Goal: Transaction & Acquisition: Download file/media

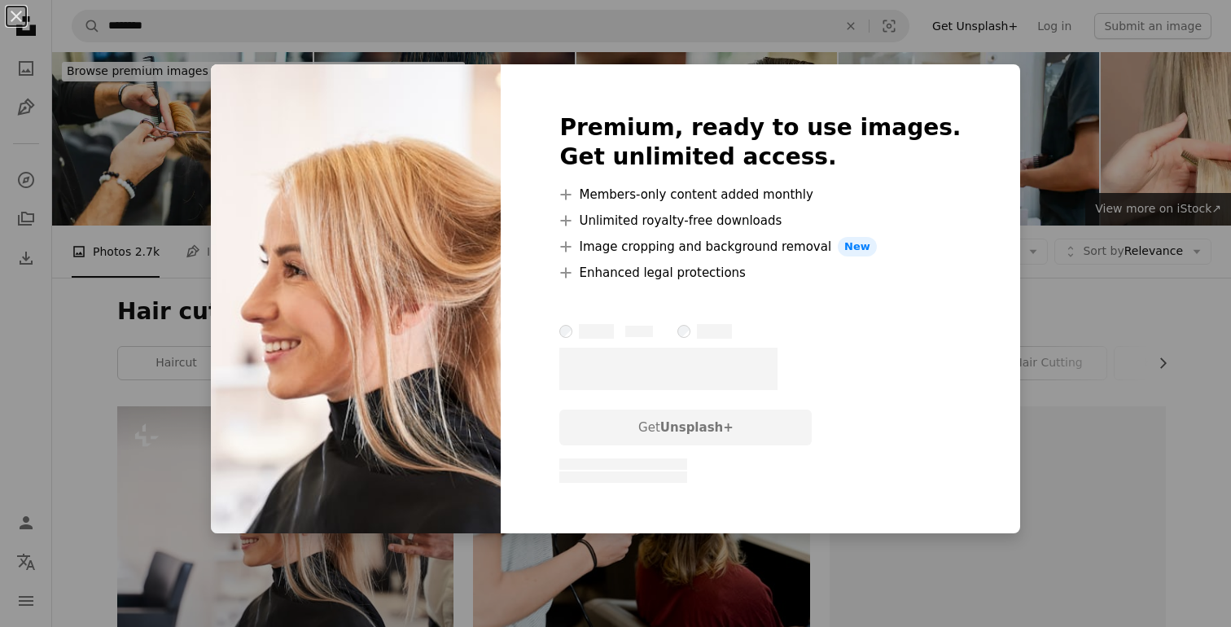
scroll to position [116, 0]
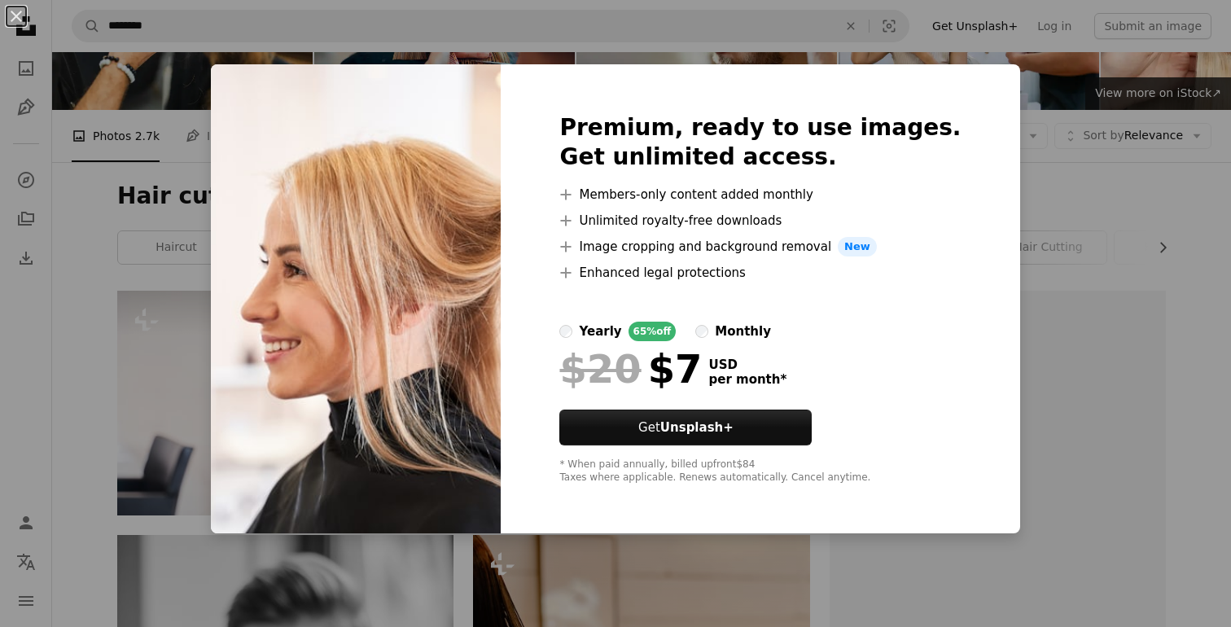
click at [1022, 195] on div "An X shape Premium, ready to use images. Get unlimited access. A plus sign Memb…" at bounding box center [615, 313] width 1231 height 627
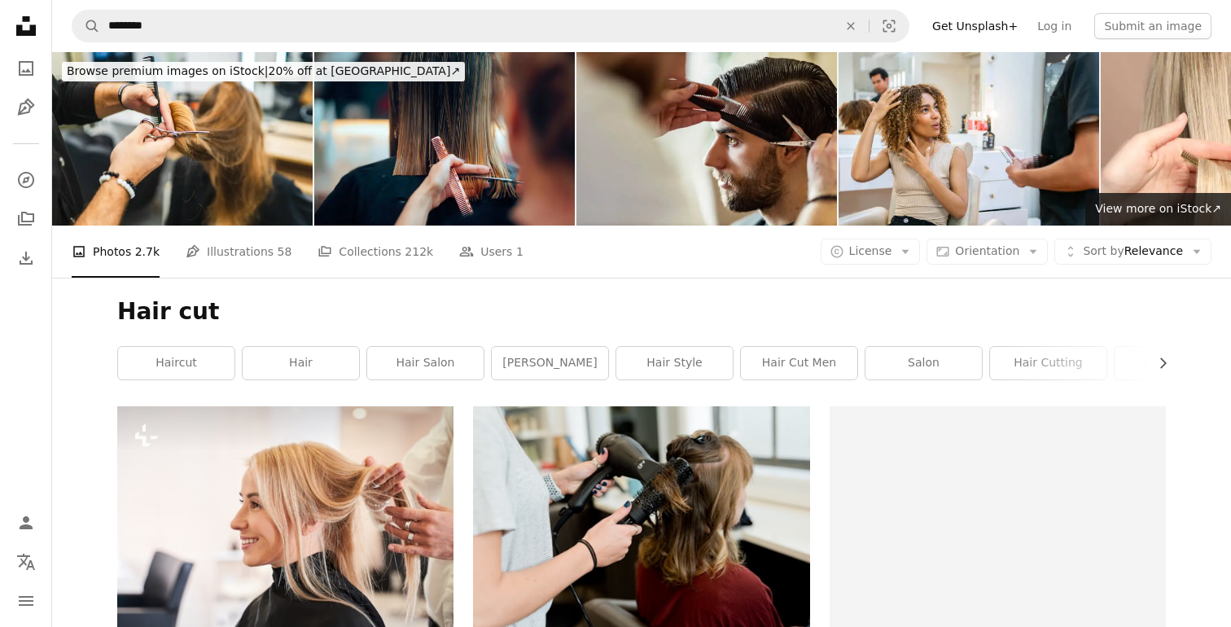
click at [1021, 27] on link "Get Unsplash+" at bounding box center [975, 26] width 105 height 26
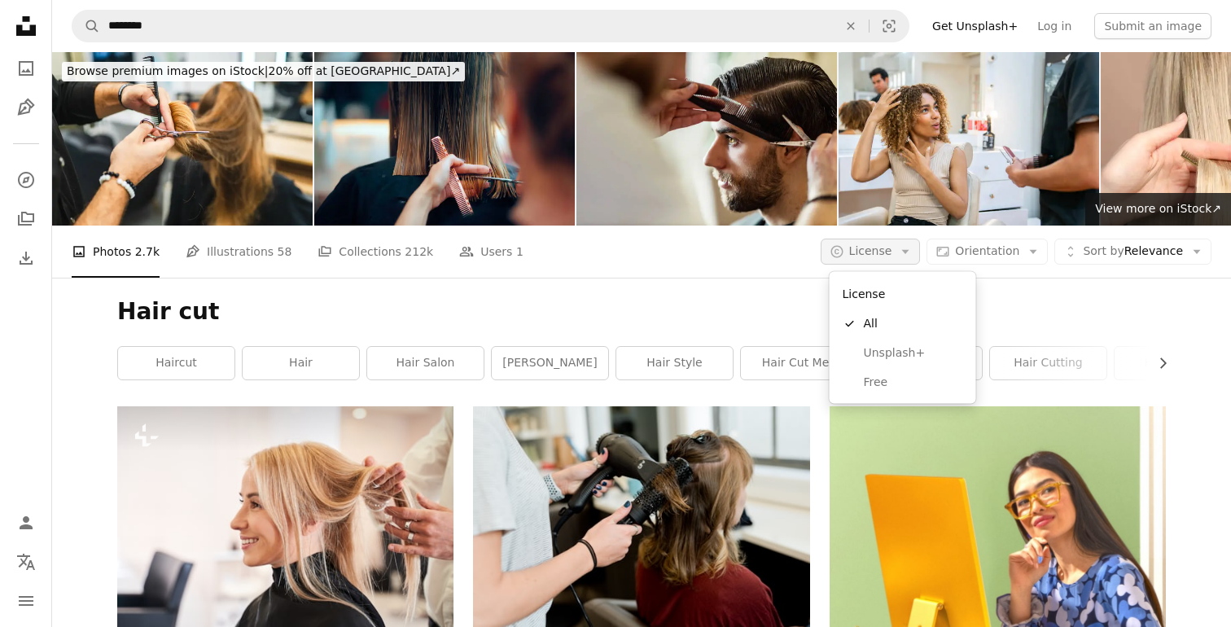
click at [909, 251] on icon "Arrow down" at bounding box center [905, 251] width 15 height 15
click at [890, 367] on link "Free" at bounding box center [903, 381] width 134 height 29
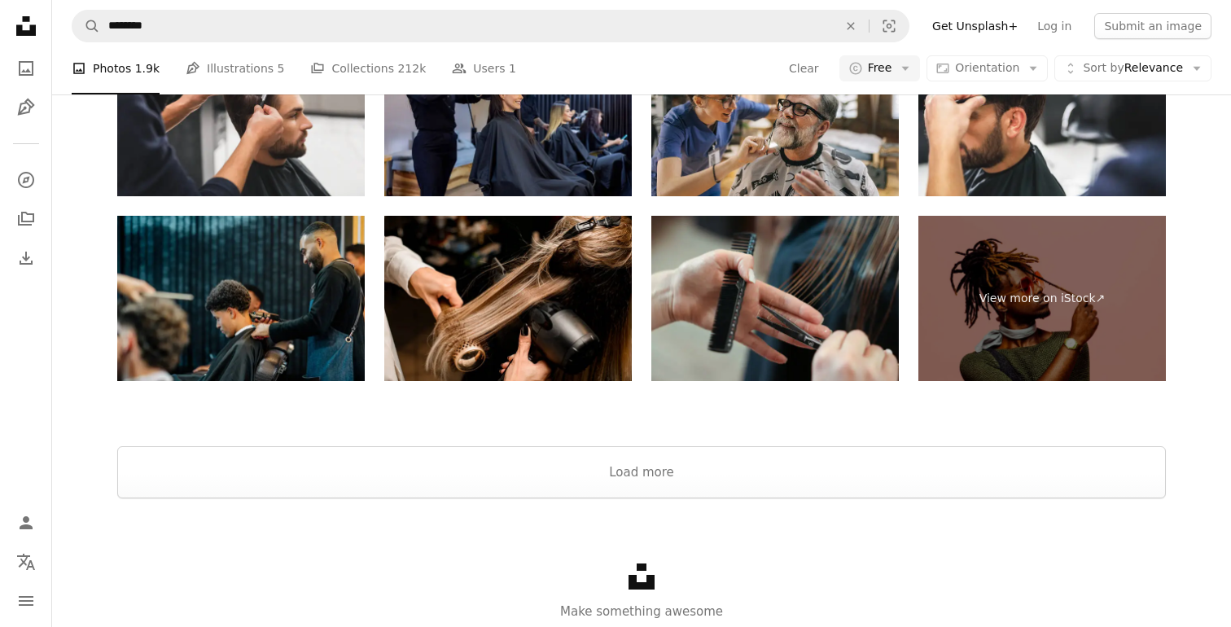
scroll to position [3609, 0]
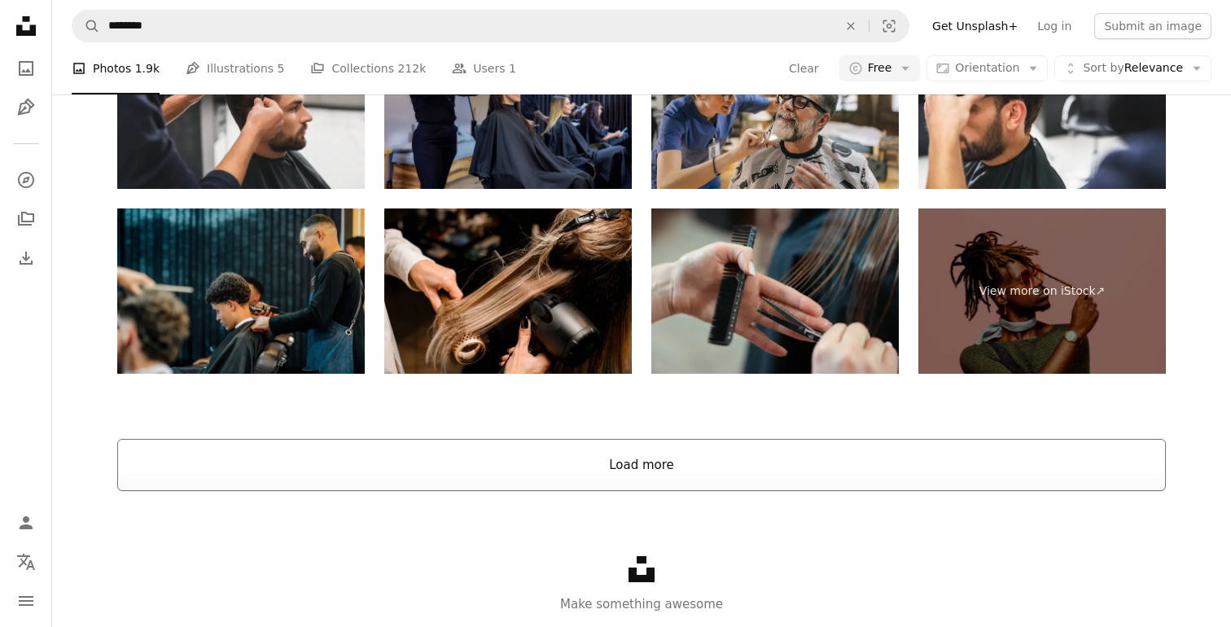
click at [653, 481] on button "Load more" at bounding box center [641, 465] width 1049 height 52
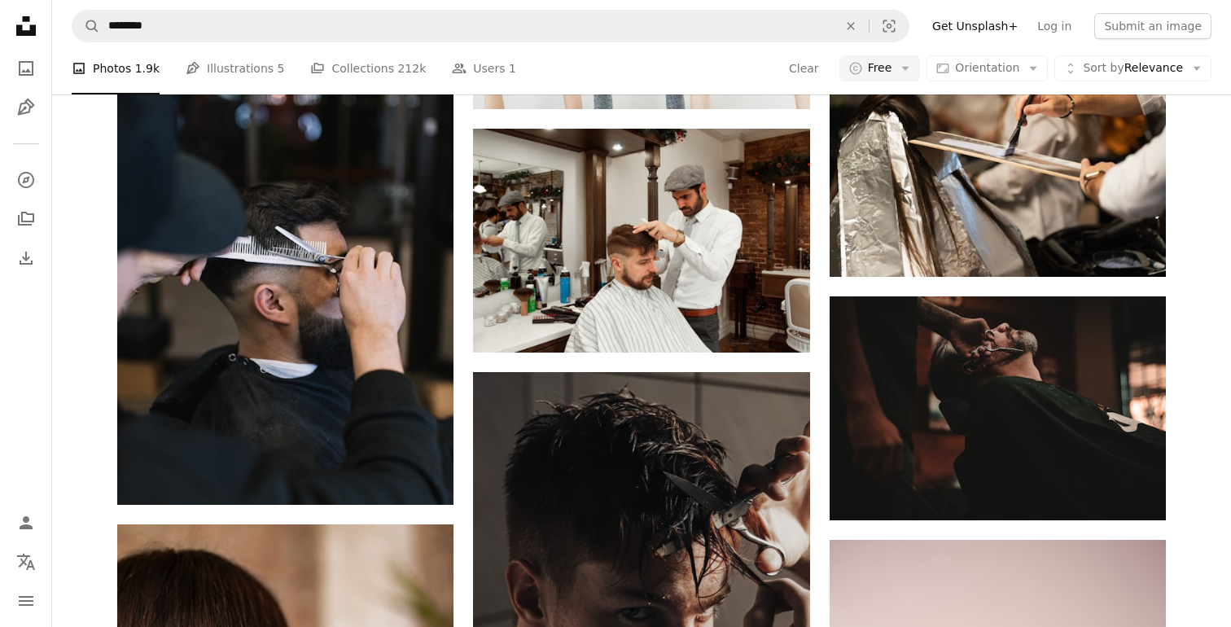
scroll to position [3465, 0]
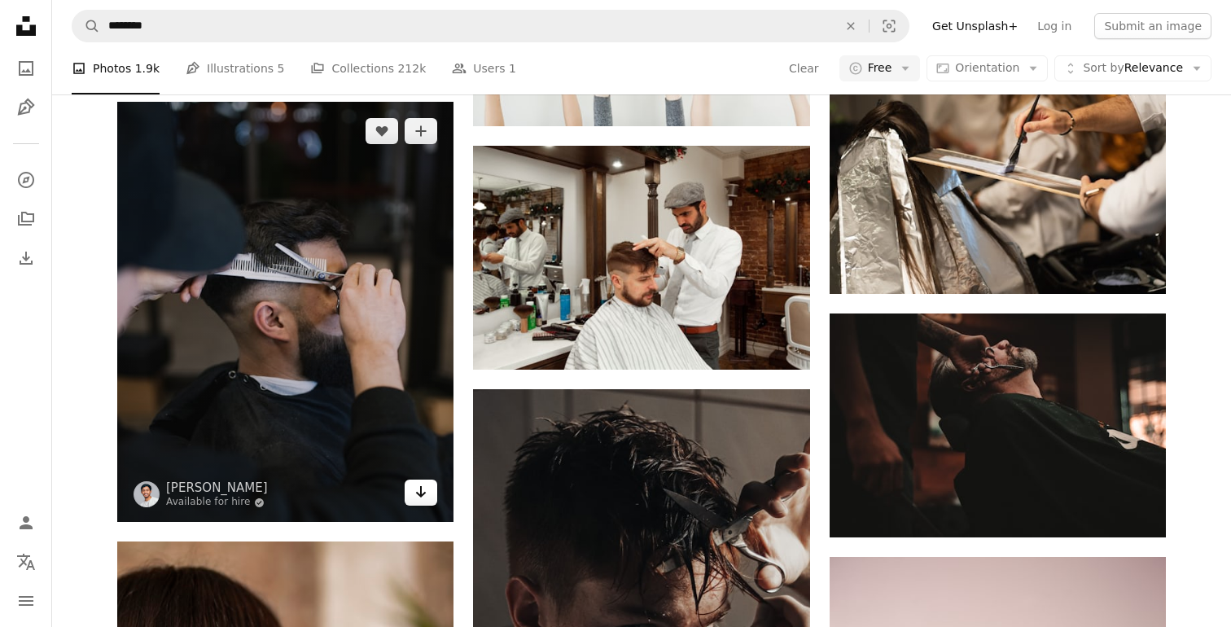
click at [417, 498] on icon "Arrow pointing down" at bounding box center [421, 492] width 13 height 20
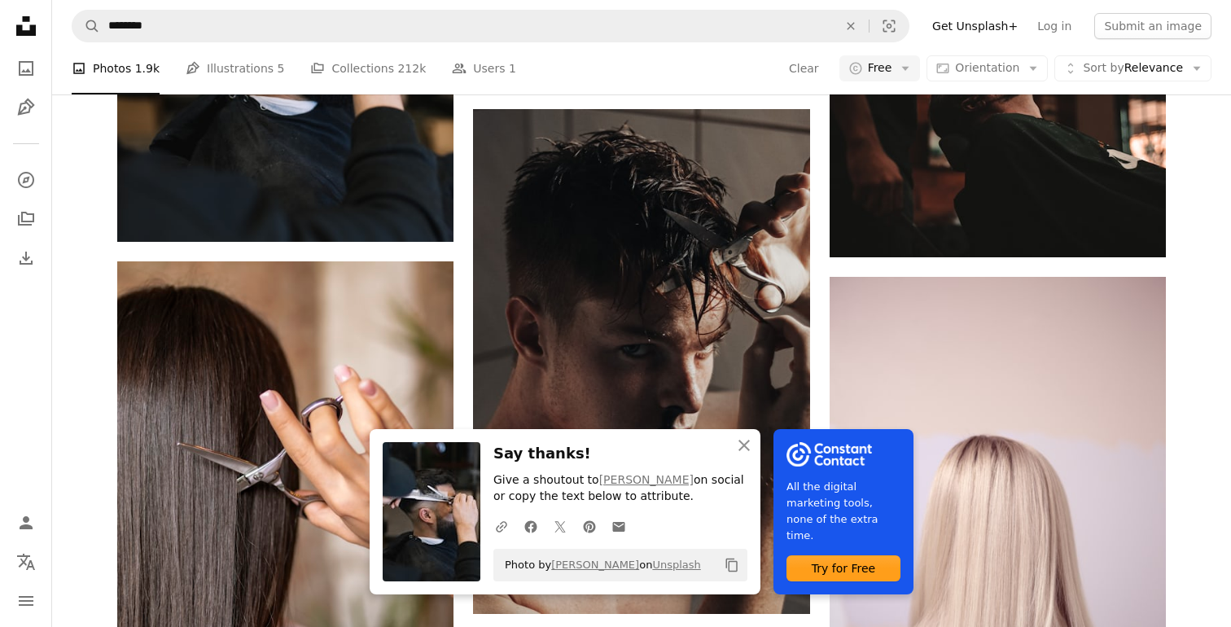
click at [821, 288] on div "A heart A plus sign [PERSON_NAME] Available for hire A checkmark inside of a ci…" at bounding box center [641, 596] width 1049 height 7871
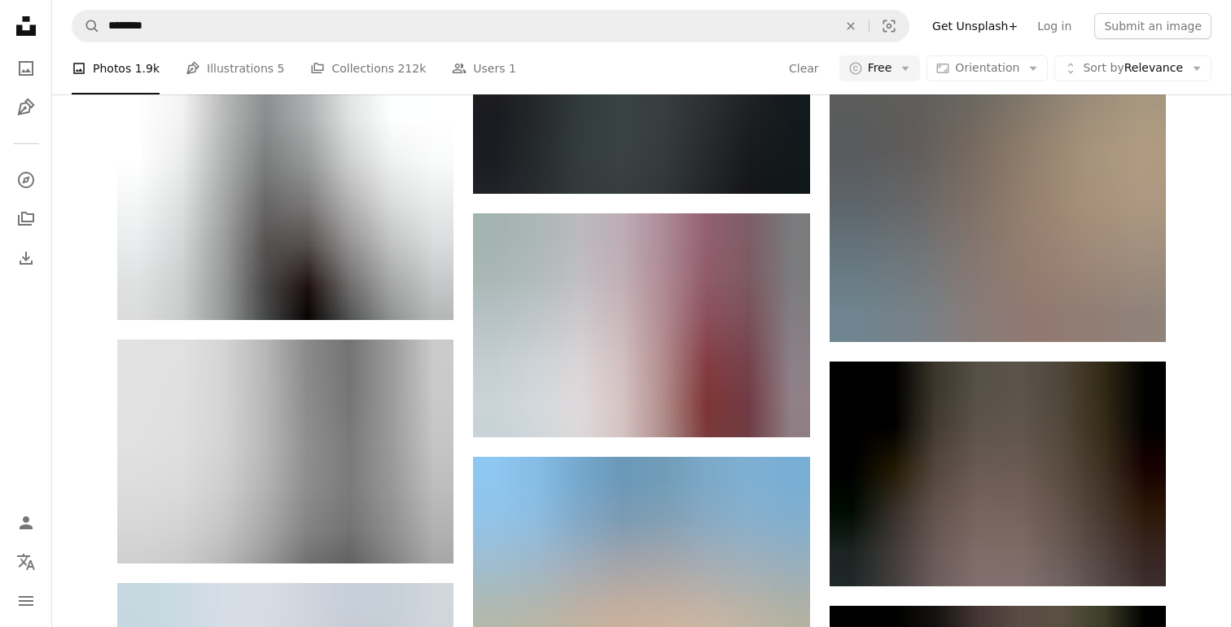
scroll to position [5182, 0]
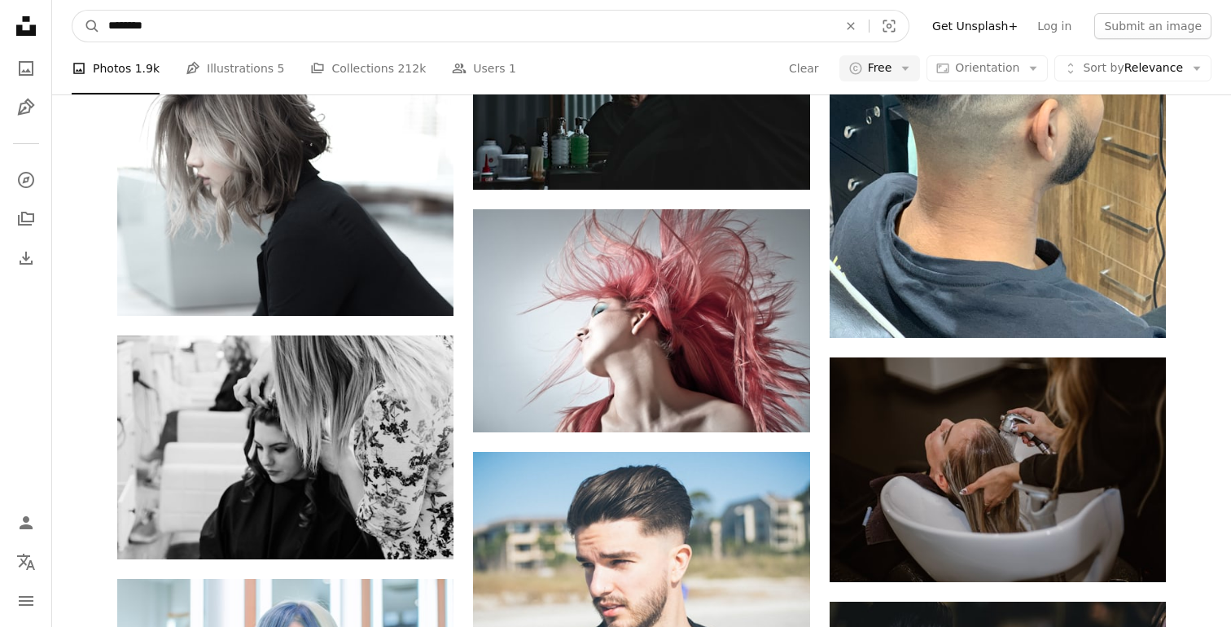
click at [200, 26] on input "********" at bounding box center [466, 26] width 733 height 31
type input "**********"
click button "A magnifying glass" at bounding box center [86, 26] width 28 height 31
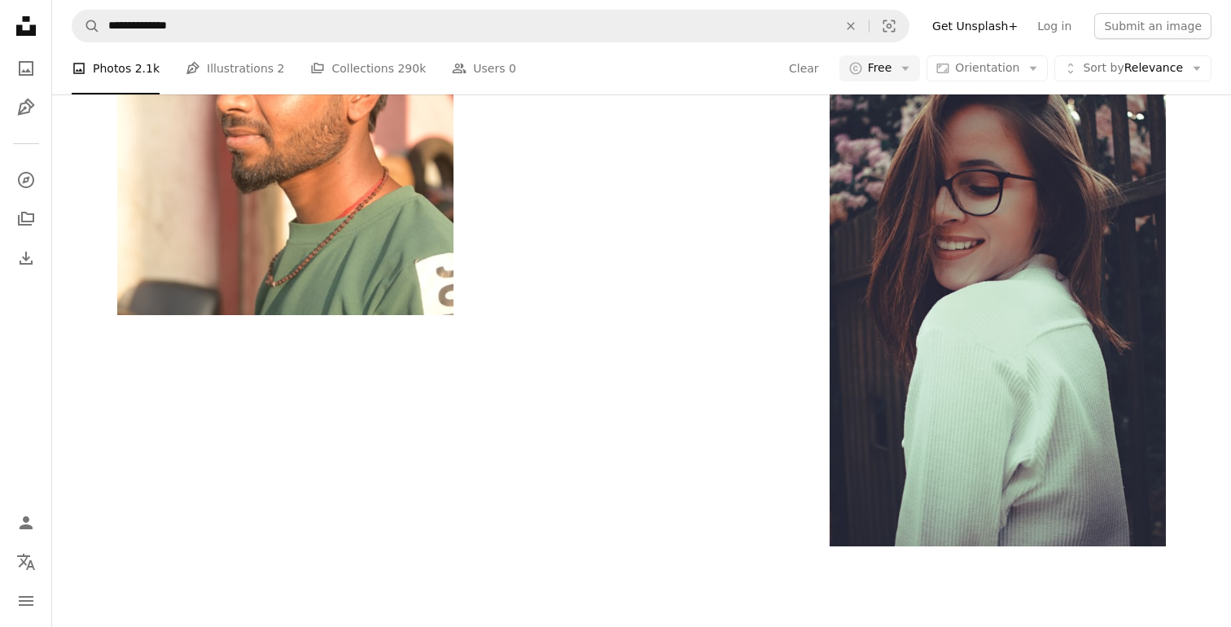
scroll to position [3358, 0]
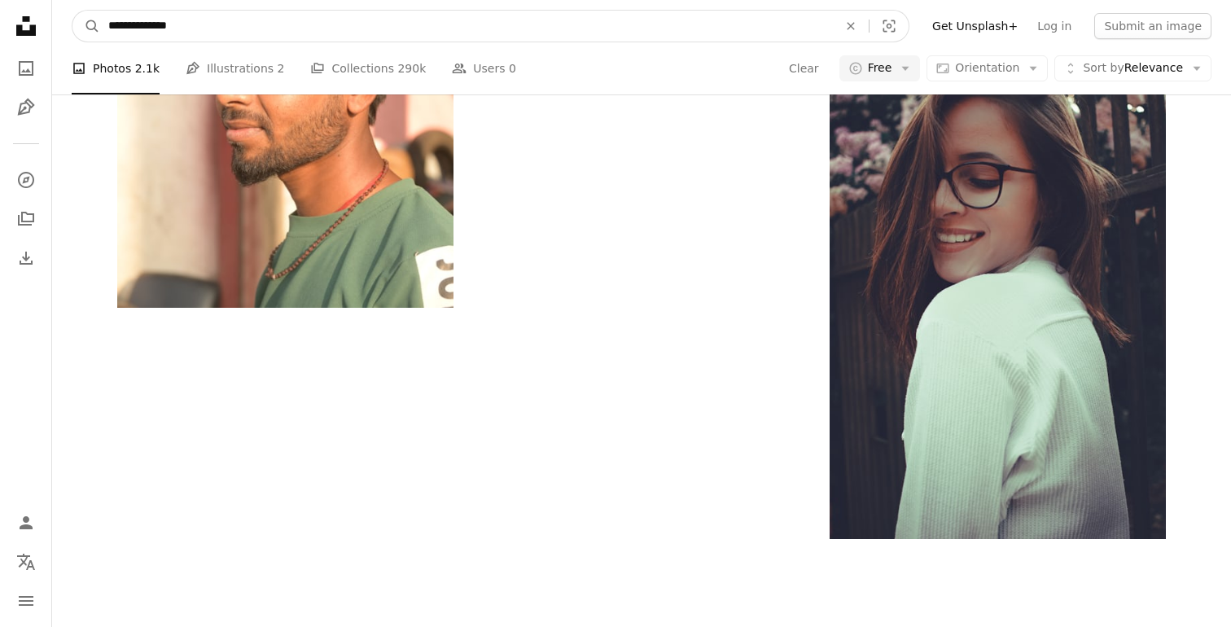
click at [213, 33] on input "**********" at bounding box center [466, 26] width 733 height 31
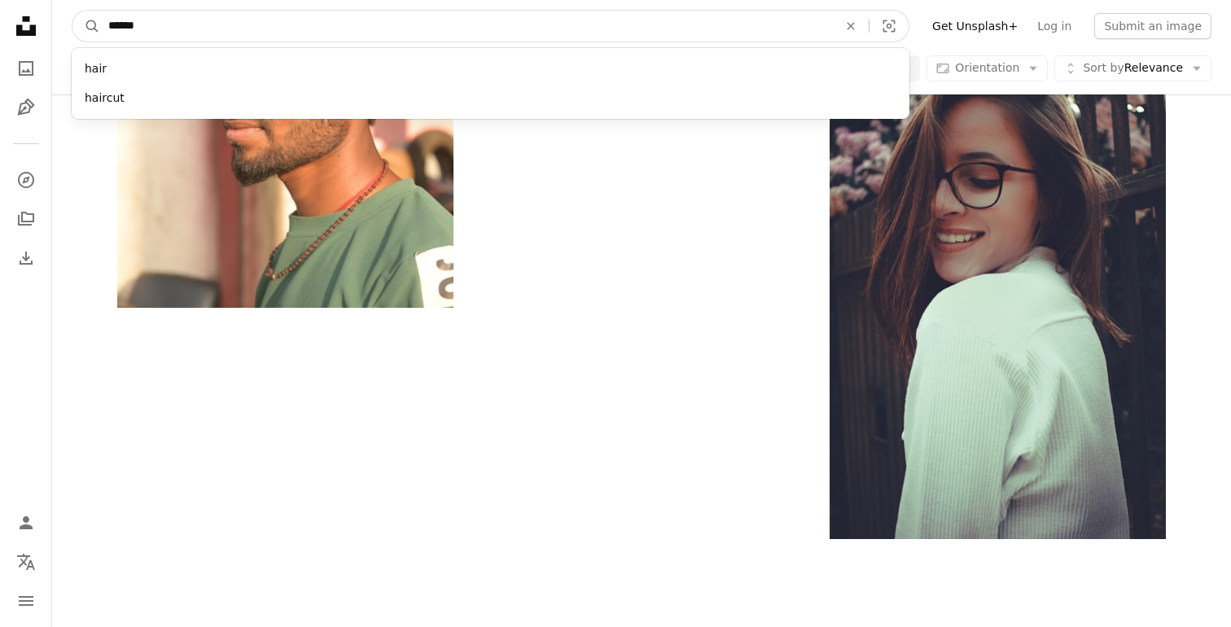
type input "*******"
click button "A magnifying glass" at bounding box center [86, 26] width 28 height 31
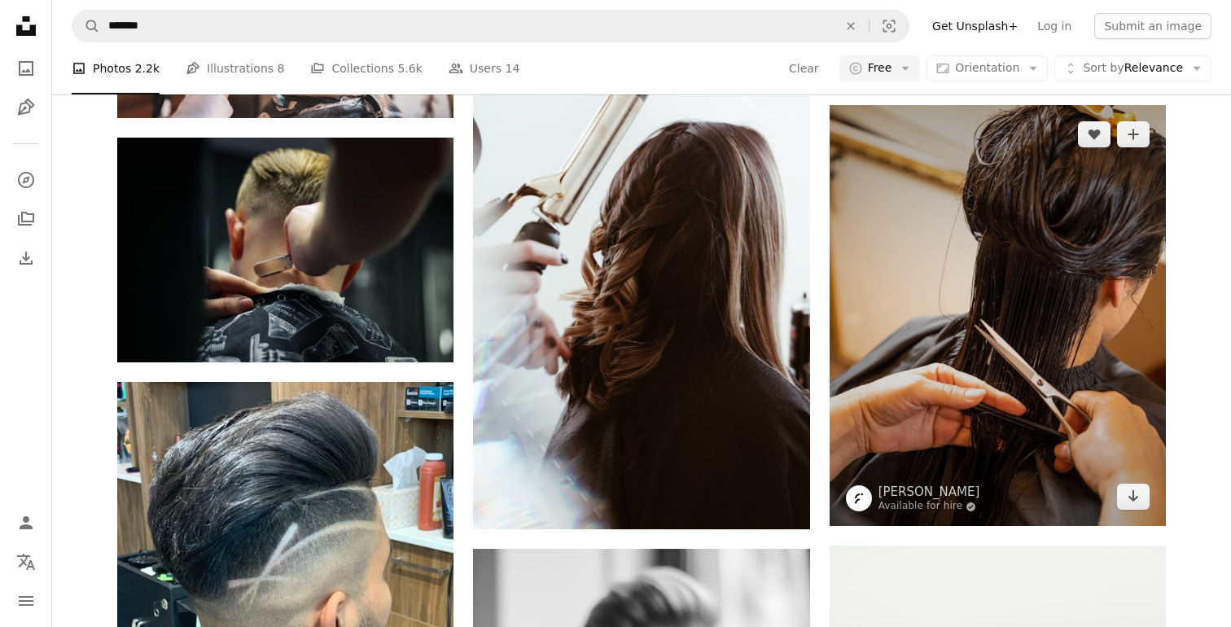
scroll to position [1011, 0]
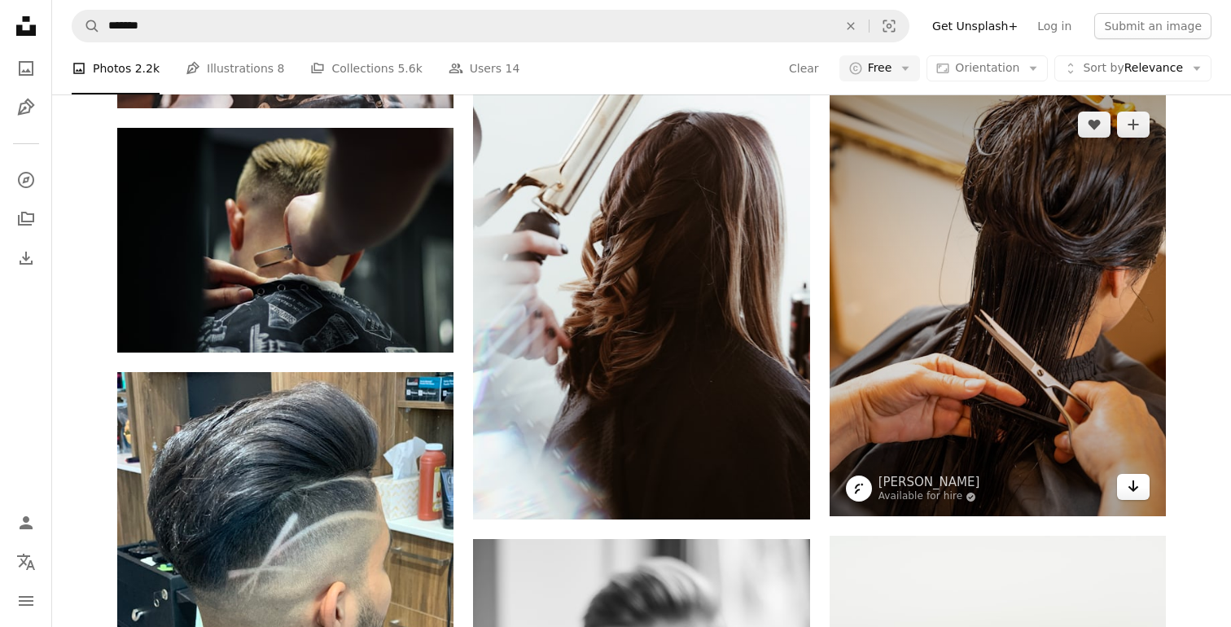
click at [1133, 486] on icon "Download" at bounding box center [1134, 485] width 11 height 11
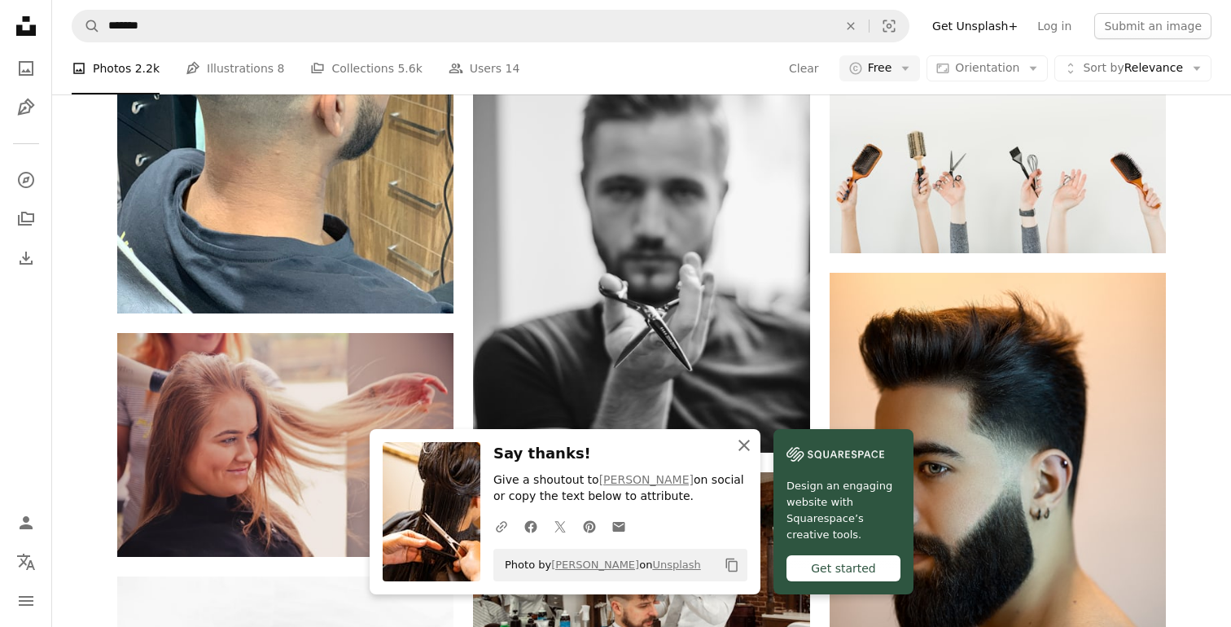
scroll to position [1601, 0]
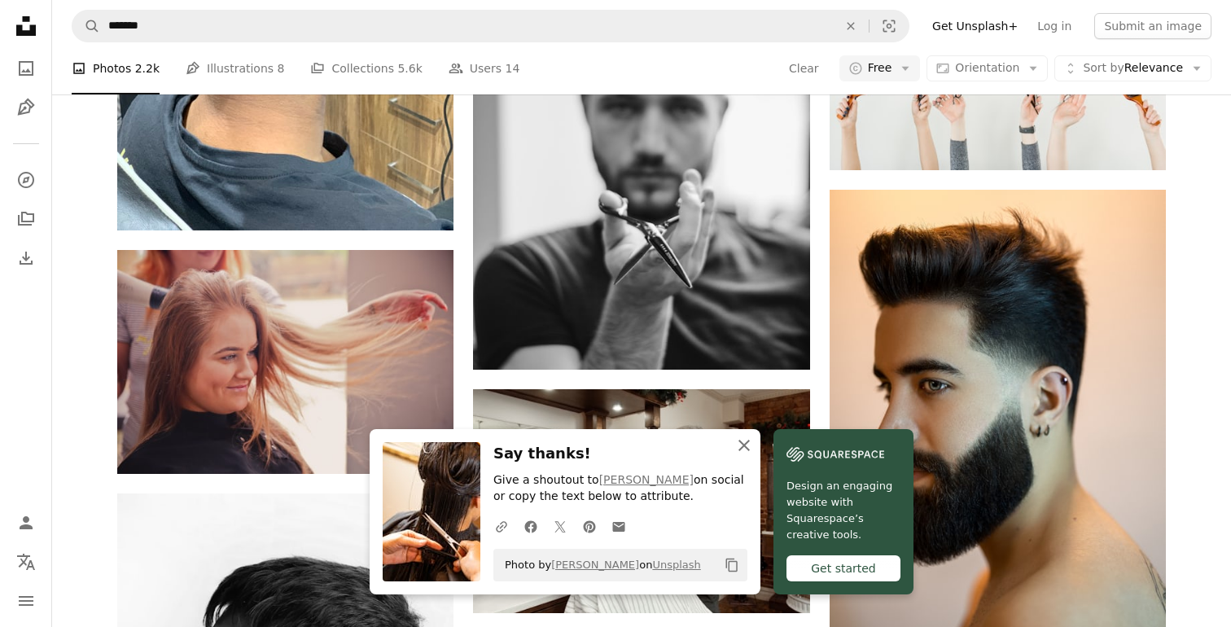
click at [745, 442] on icon "An X shape" at bounding box center [745, 446] width 20 height 20
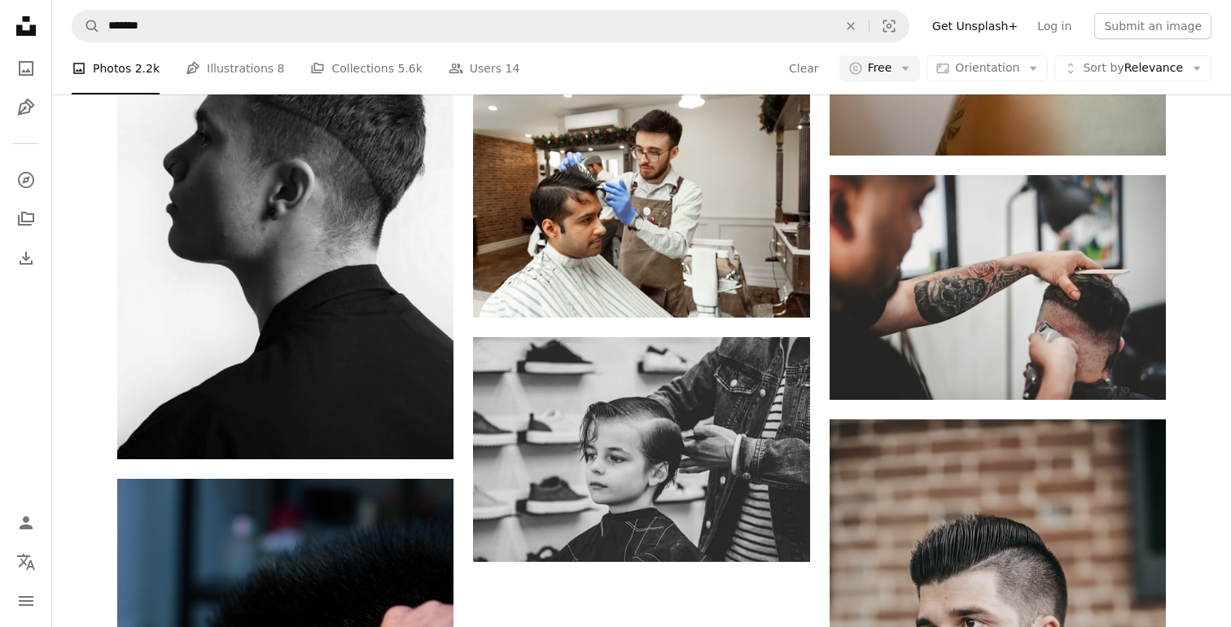
scroll to position [2162, 0]
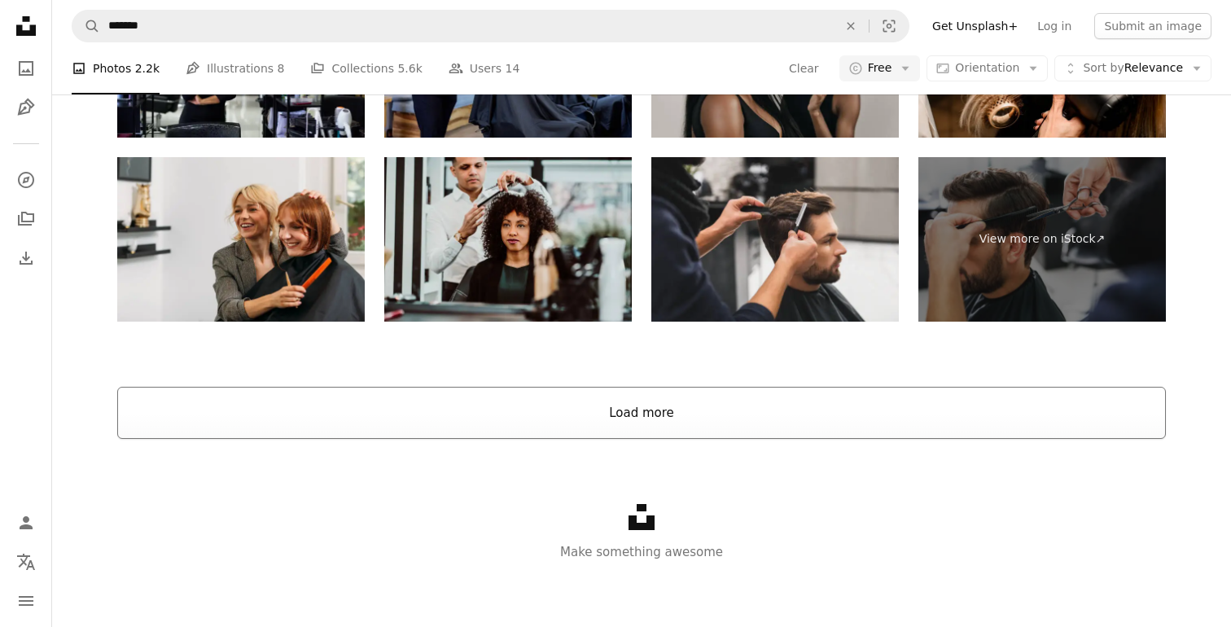
click at [648, 422] on button "Load more" at bounding box center [641, 413] width 1049 height 52
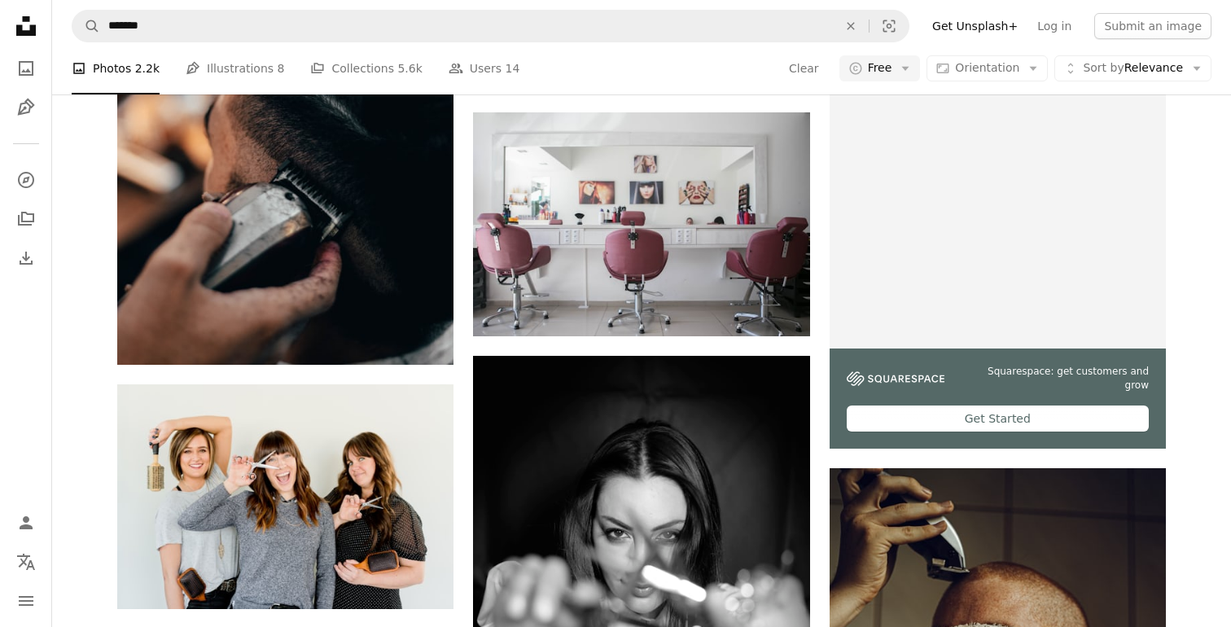
scroll to position [8665, 0]
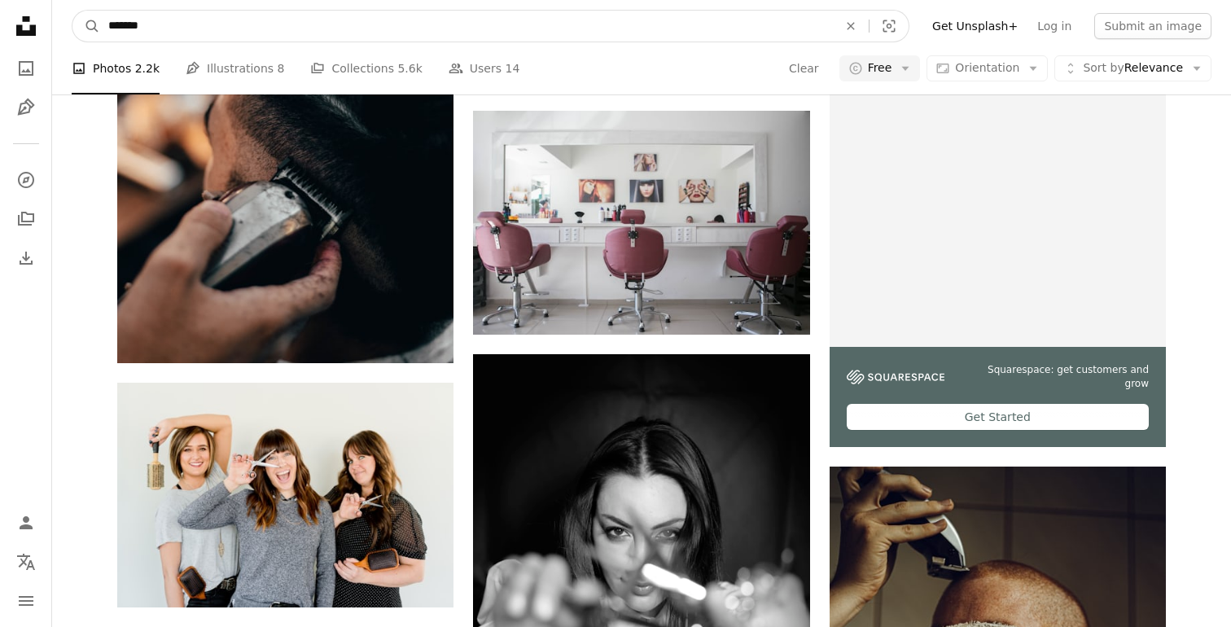
click at [186, 34] on input "*******" at bounding box center [466, 26] width 733 height 31
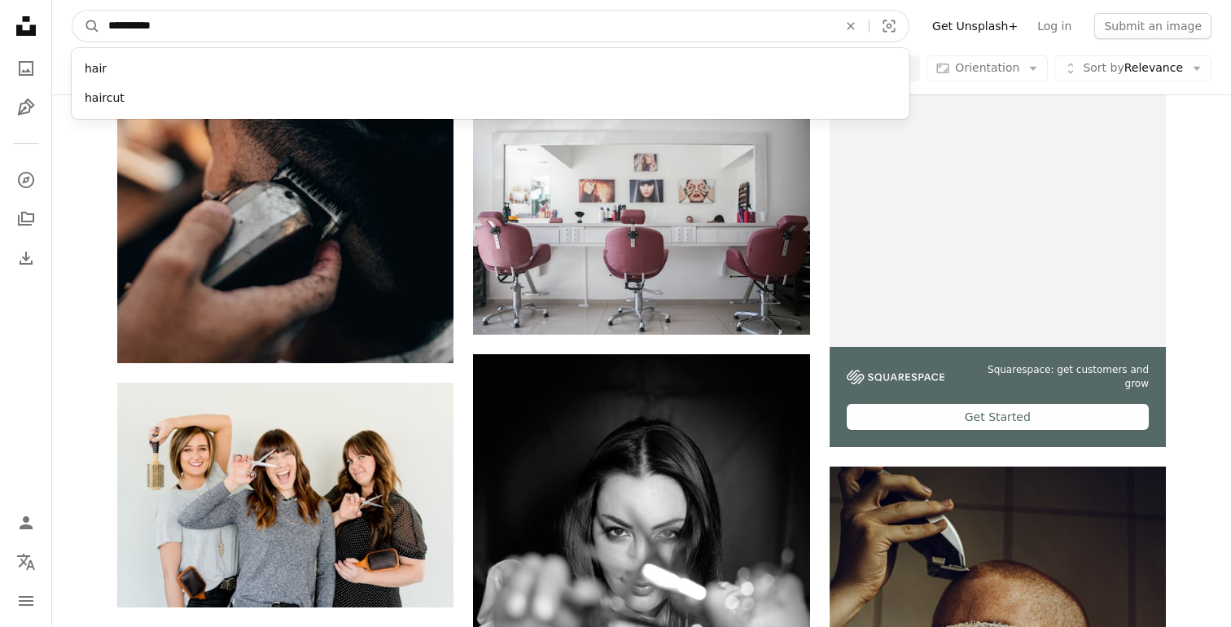
type input "**********"
click button "A magnifying glass" at bounding box center [86, 26] width 28 height 31
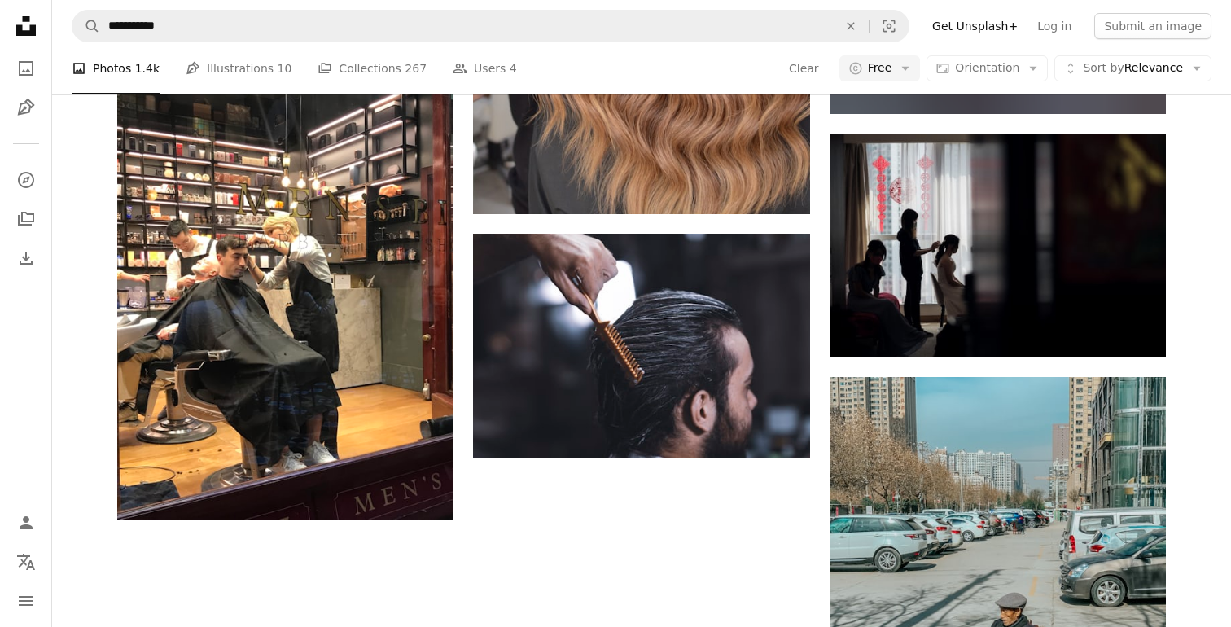
scroll to position [2530, 0]
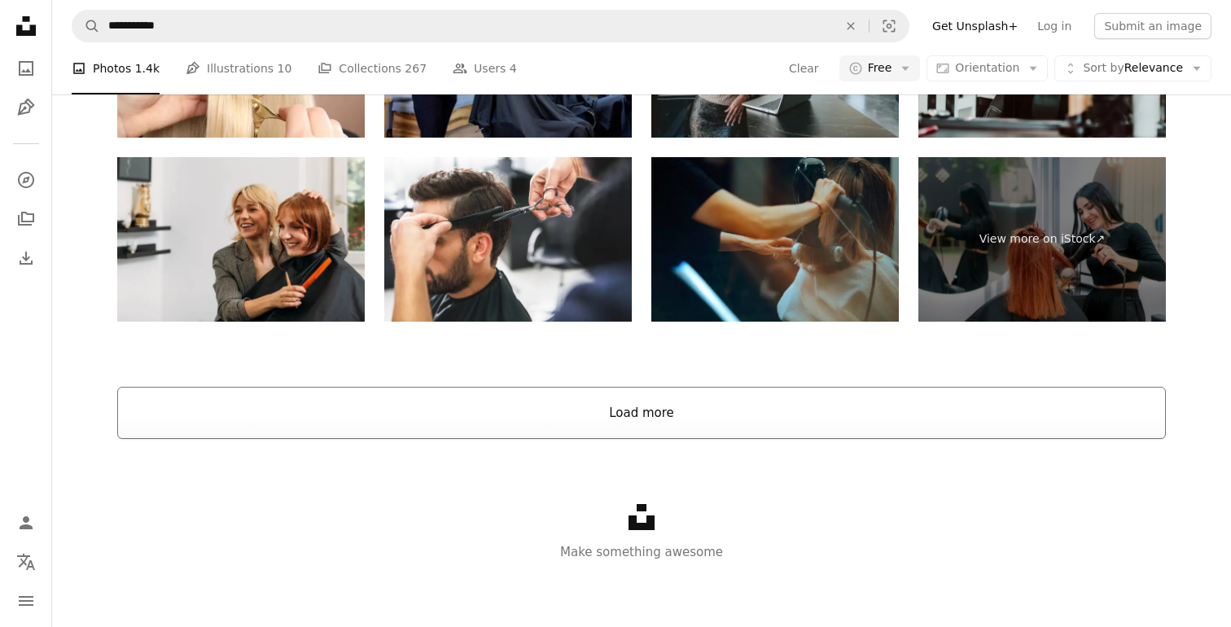
click at [720, 416] on button "Load more" at bounding box center [641, 413] width 1049 height 52
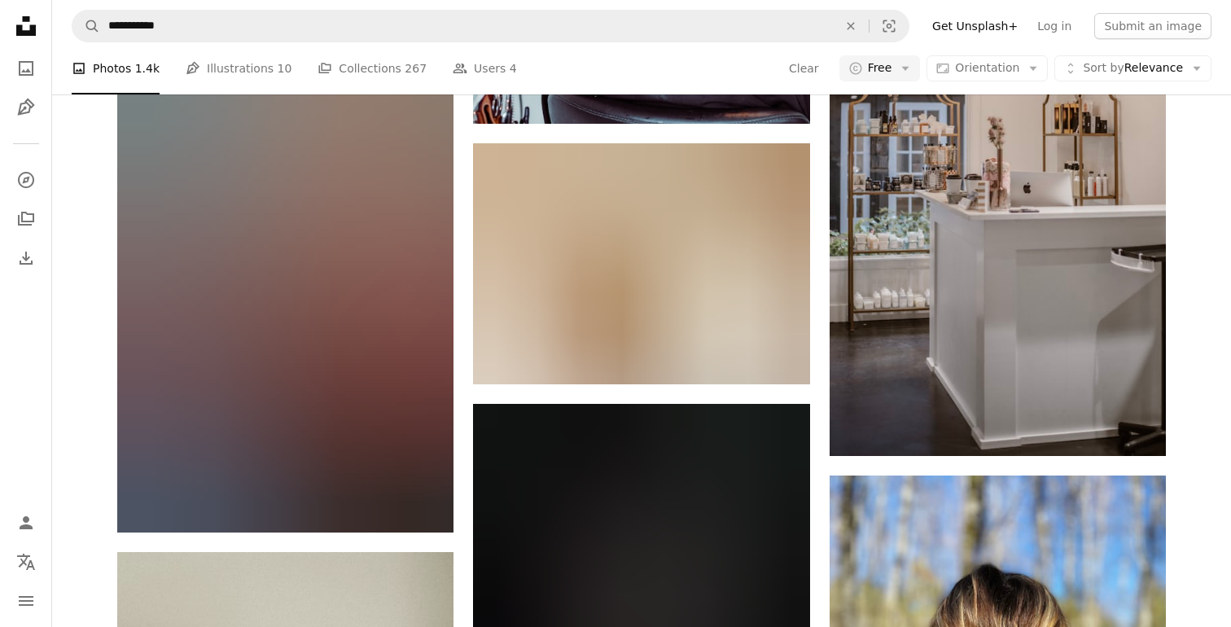
scroll to position [7378, 0]
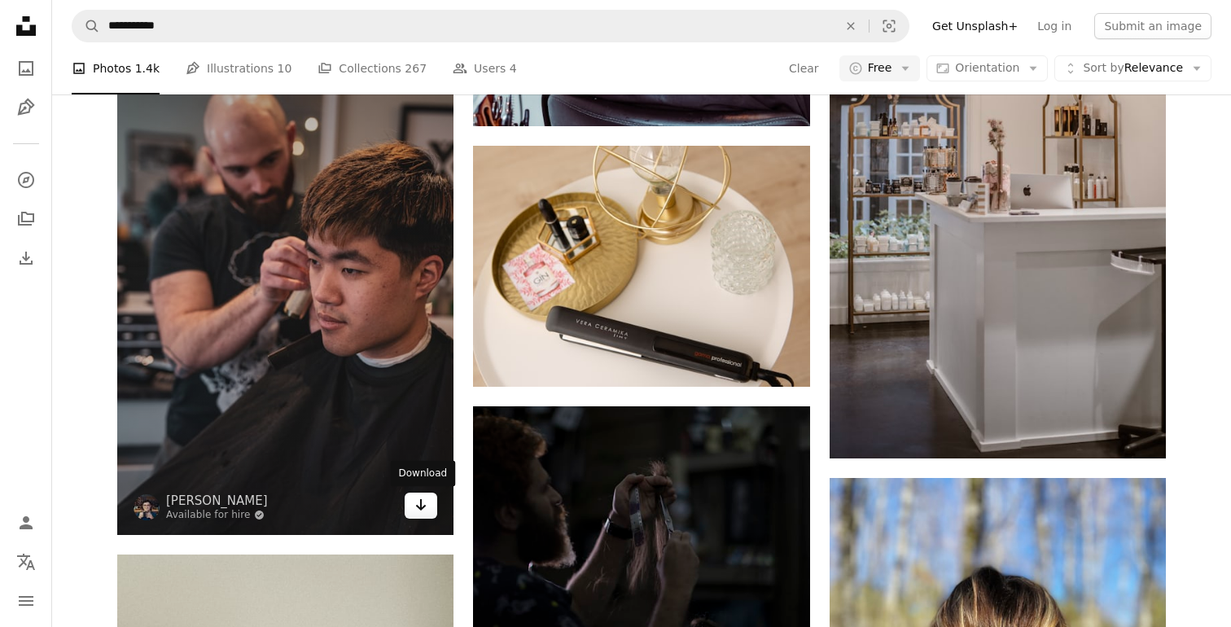
click at [426, 508] on icon "Arrow pointing down" at bounding box center [421, 505] width 13 height 20
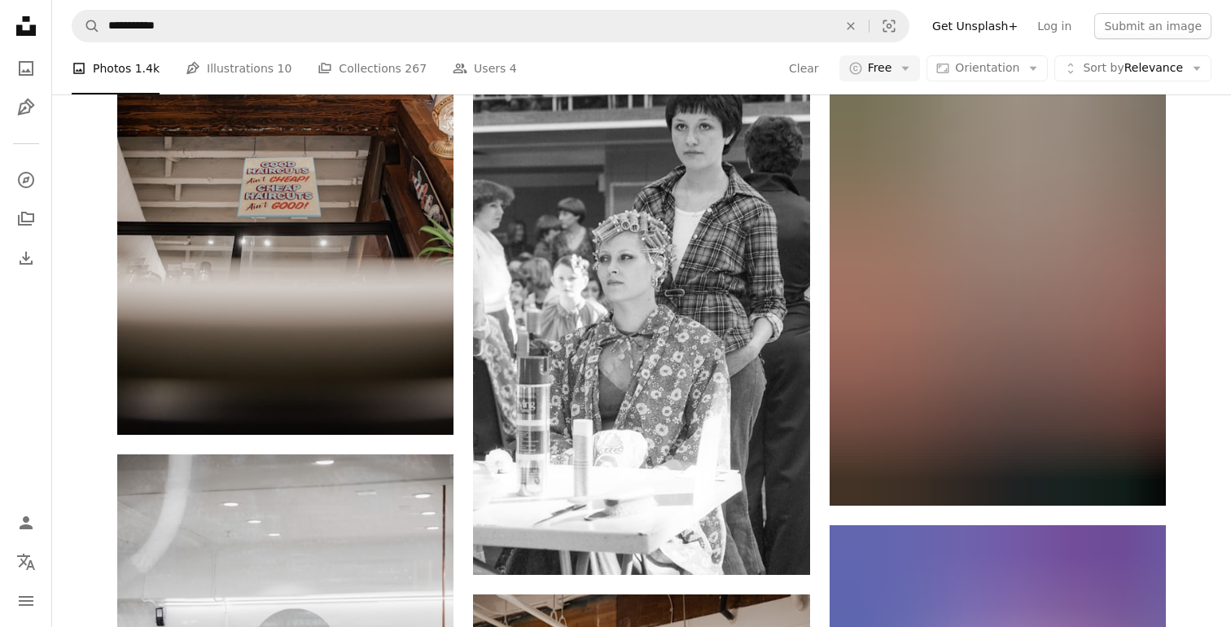
scroll to position [10065, 0]
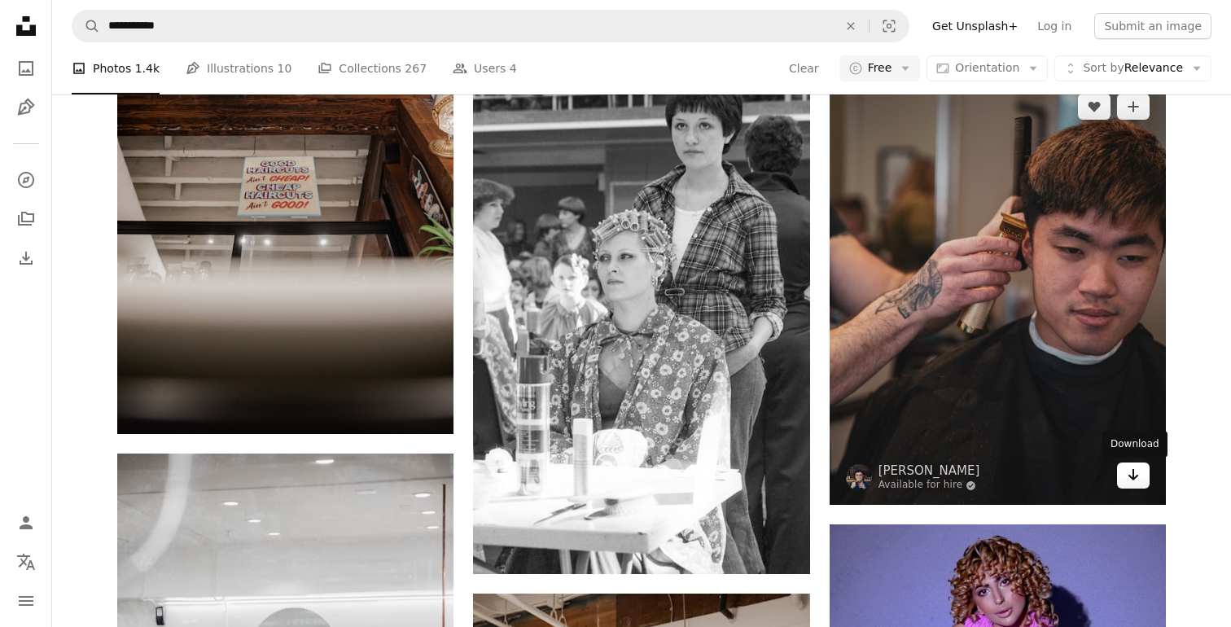
click at [1134, 482] on icon "Arrow pointing down" at bounding box center [1133, 475] width 13 height 20
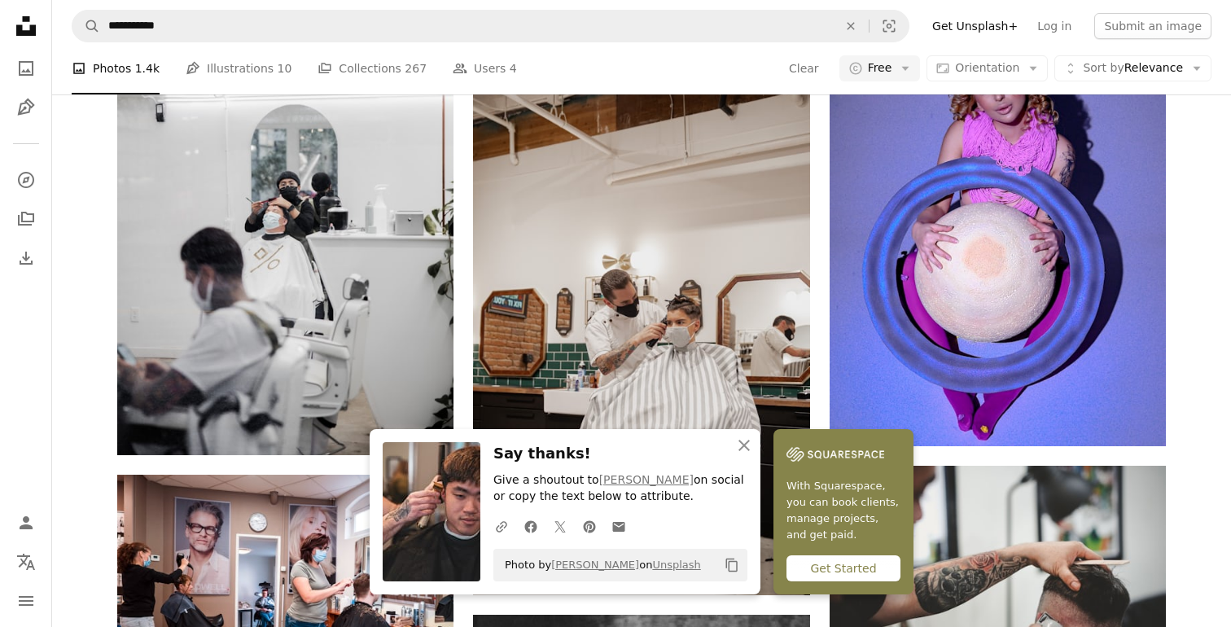
scroll to position [10570, 0]
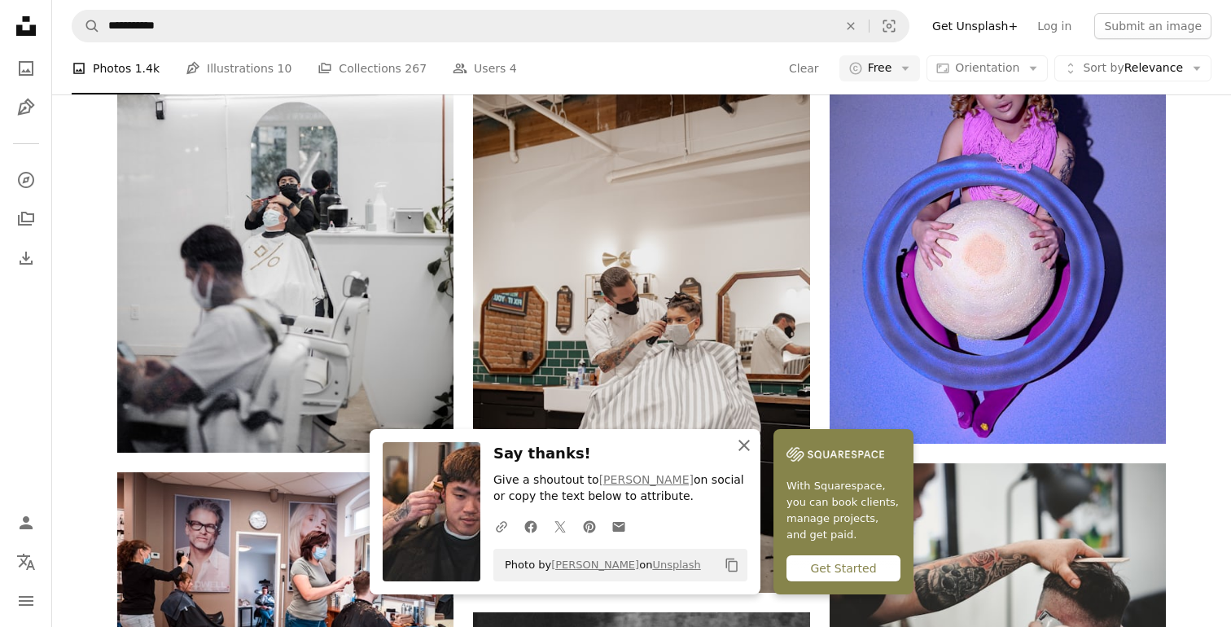
click at [749, 438] on icon "An X shape" at bounding box center [745, 446] width 20 height 20
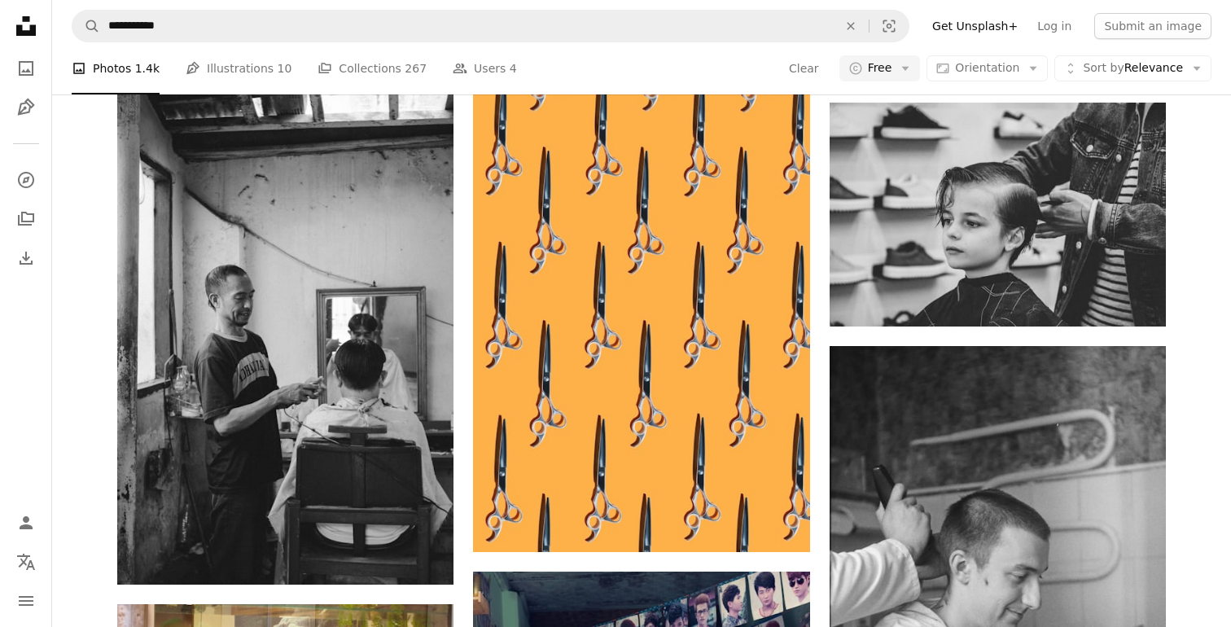
scroll to position [11664, 0]
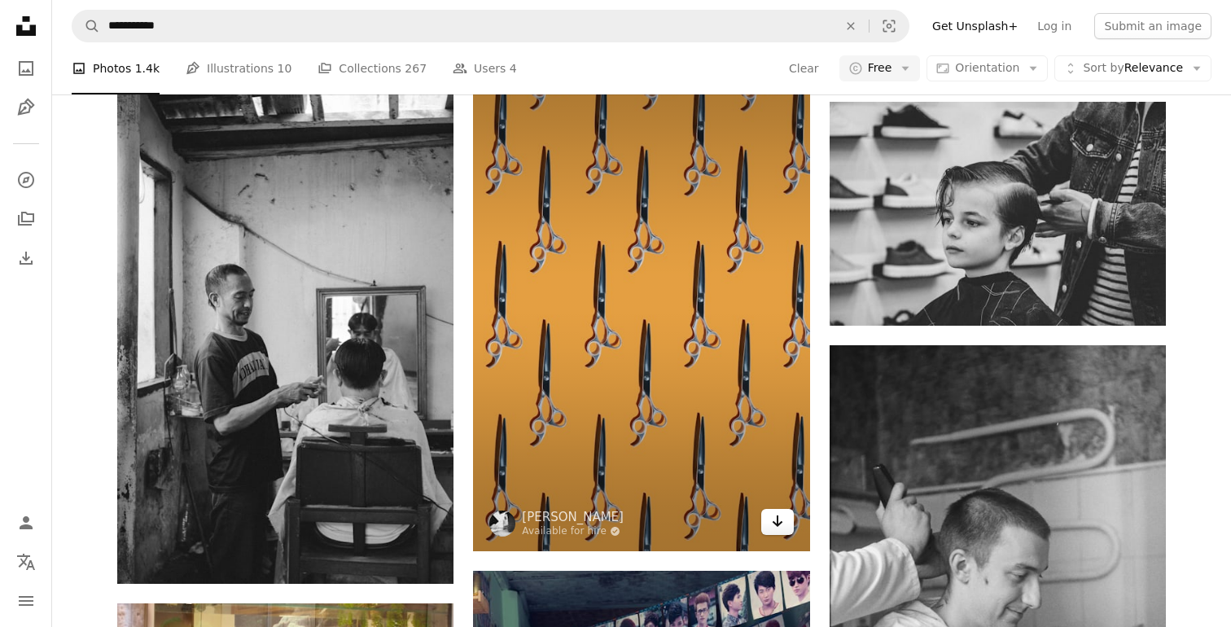
click at [776, 522] on icon "Arrow pointing down" at bounding box center [777, 521] width 13 height 20
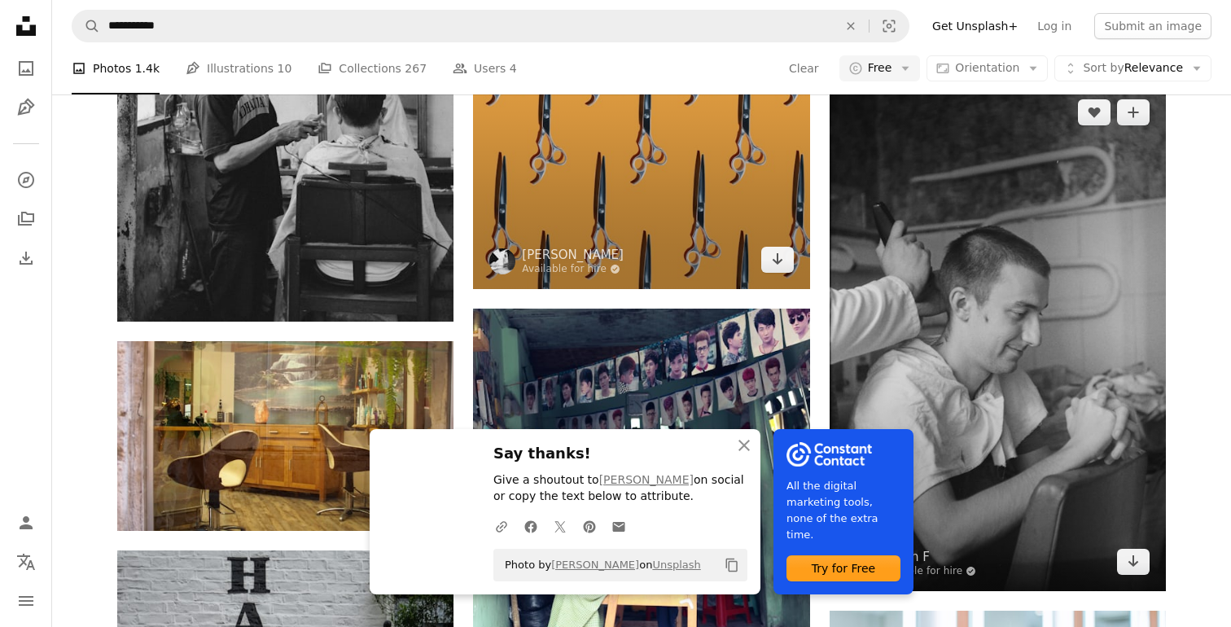
scroll to position [12051, 0]
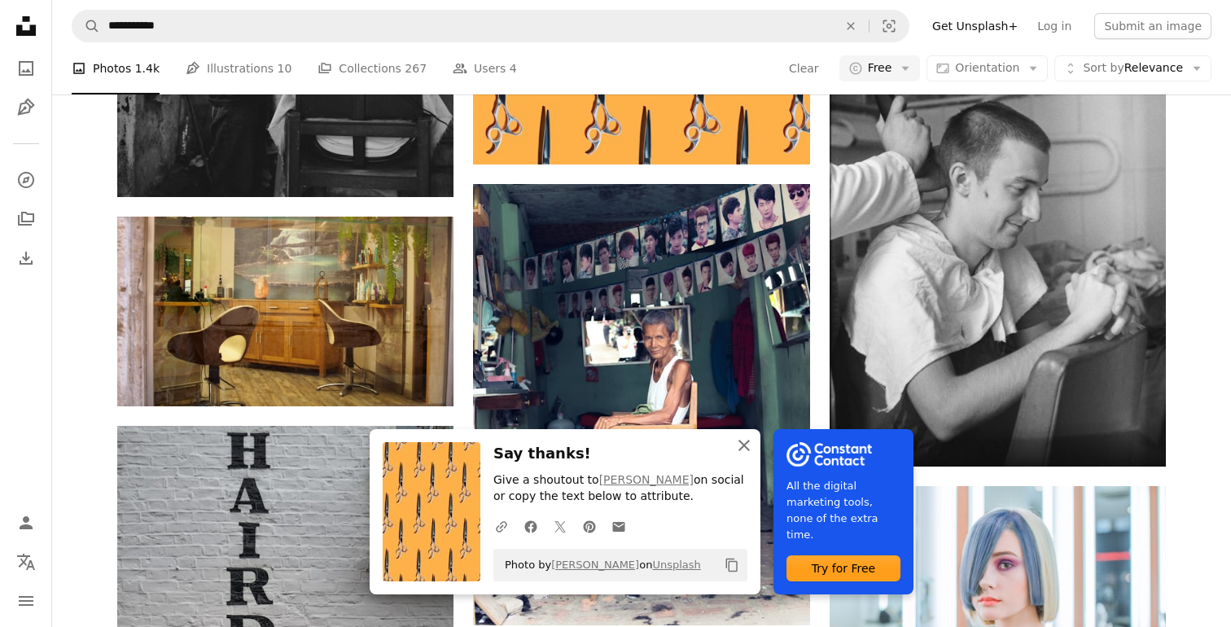
click at [745, 447] on icon "An X shape" at bounding box center [745, 446] width 20 height 20
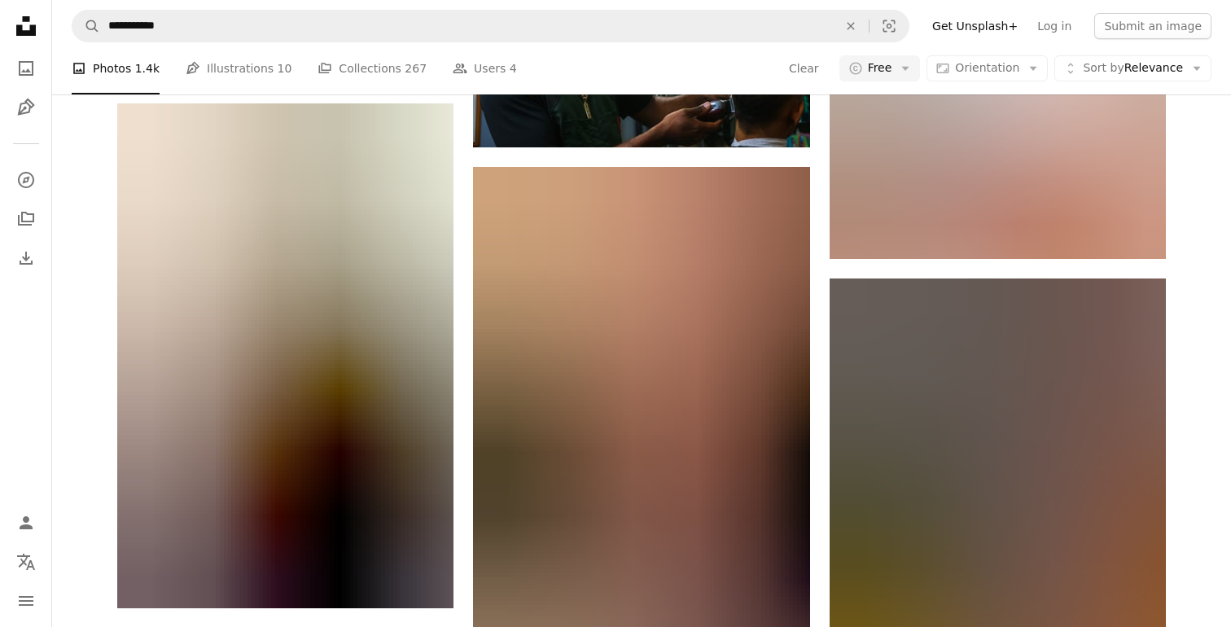
scroll to position [13264, 0]
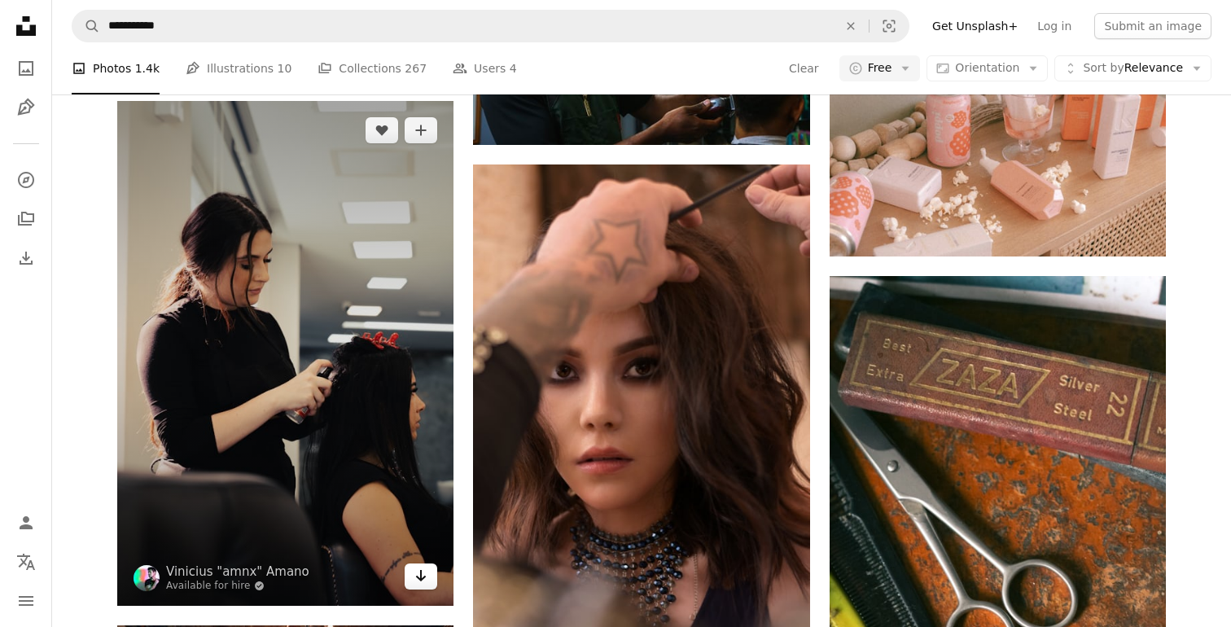
click at [421, 577] on icon "Download" at bounding box center [421, 575] width 11 height 11
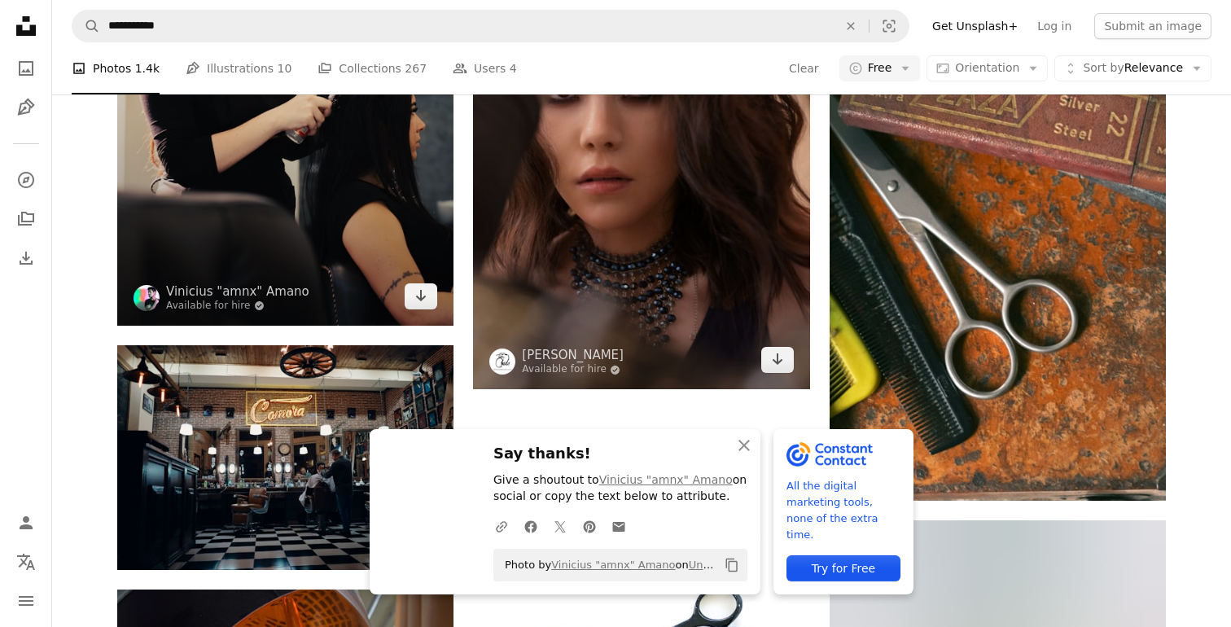
scroll to position [13564, 0]
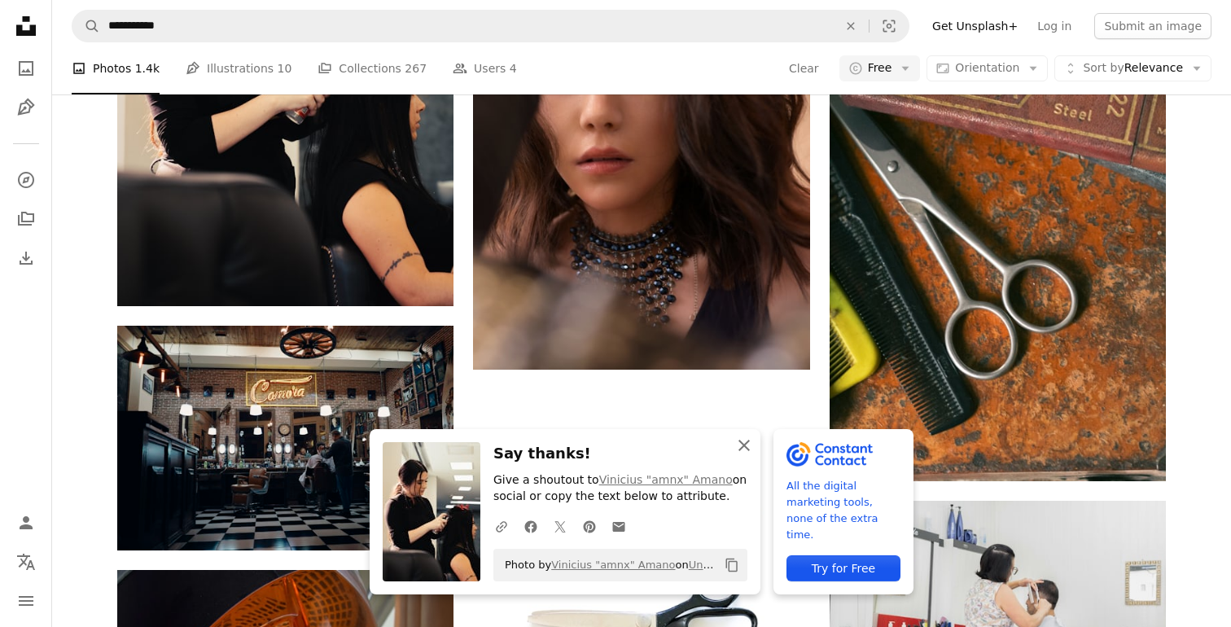
click at [742, 448] on icon "An X shape" at bounding box center [745, 446] width 20 height 20
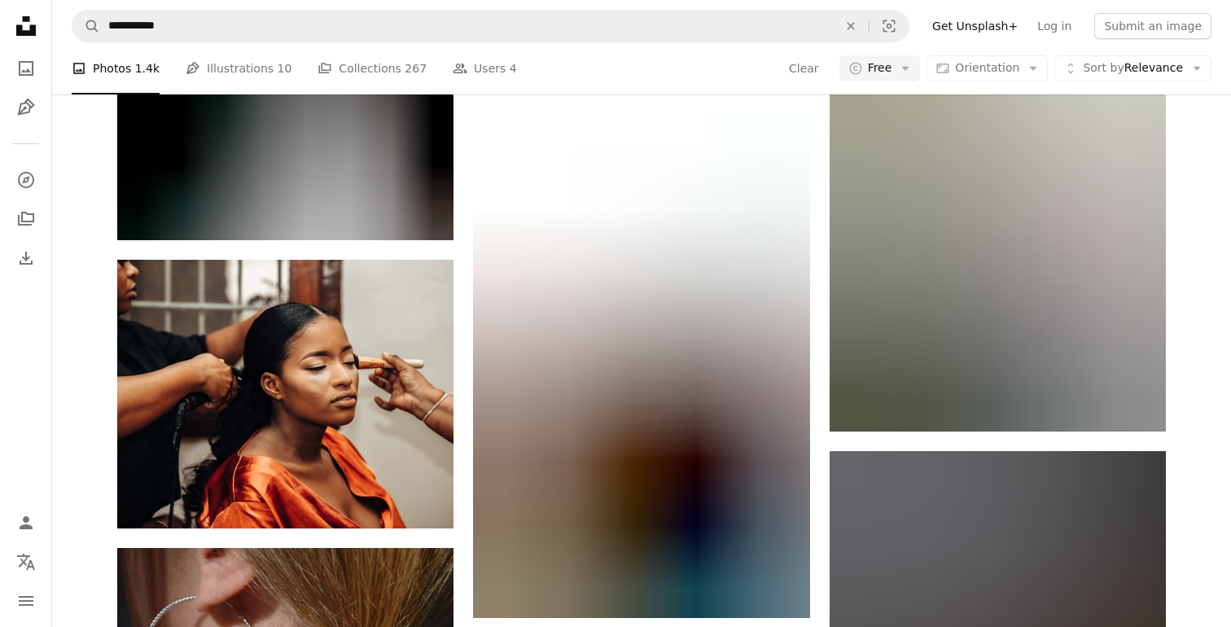
scroll to position [19017, 0]
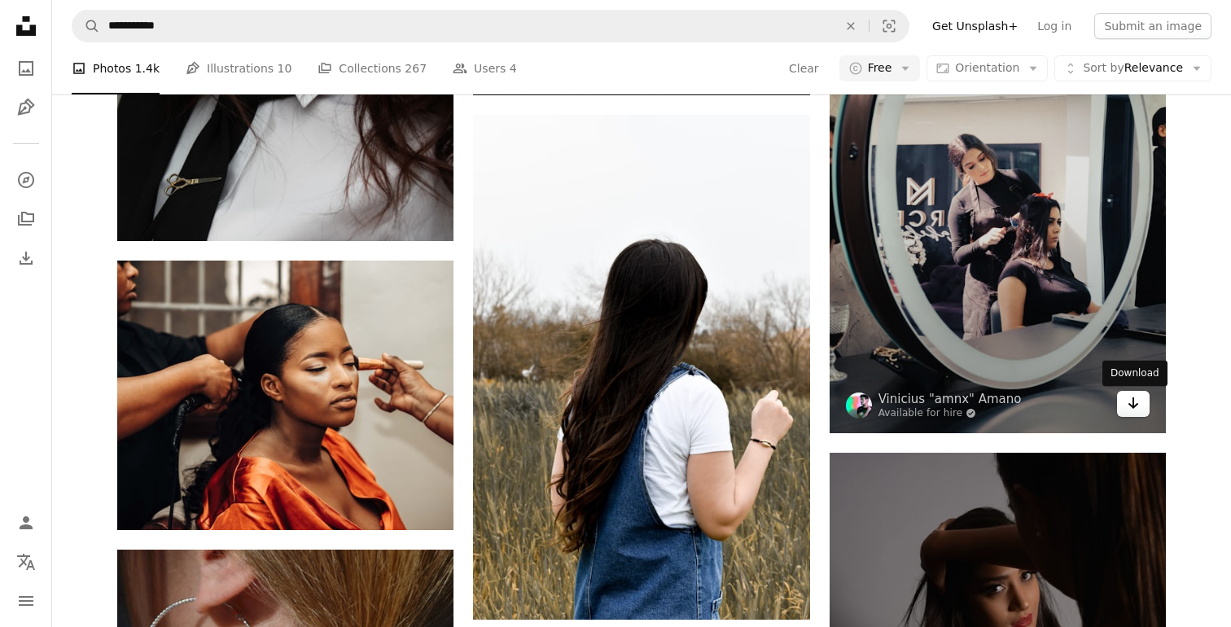
click at [1133, 411] on icon "Arrow pointing down" at bounding box center [1133, 403] width 13 height 20
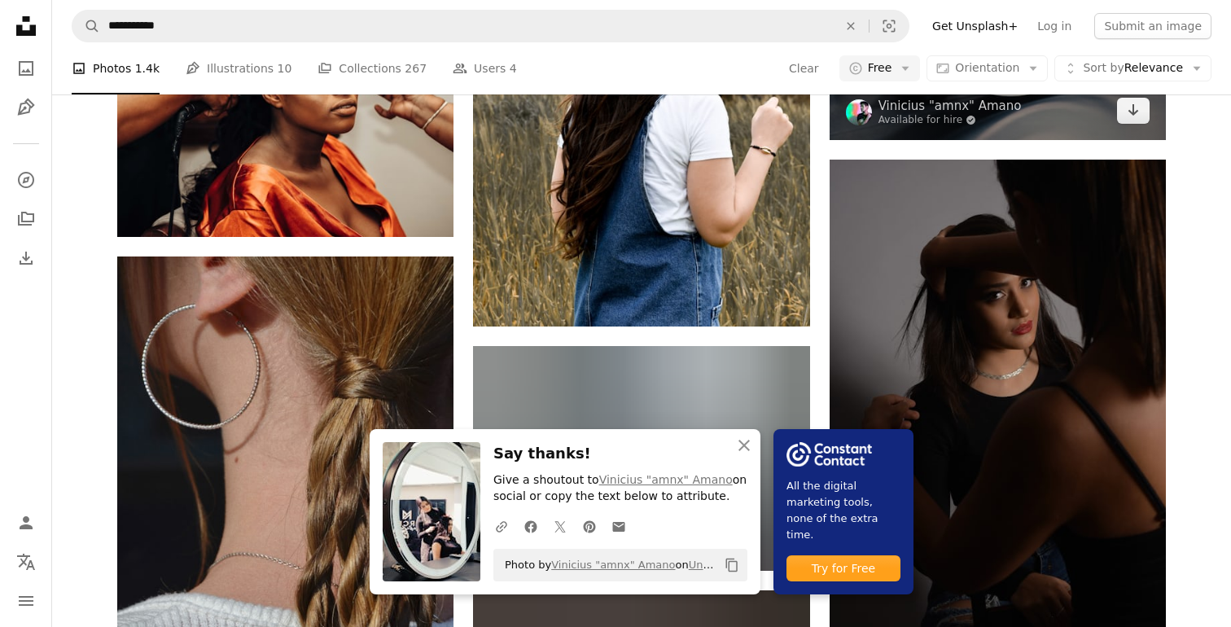
scroll to position [19348, 0]
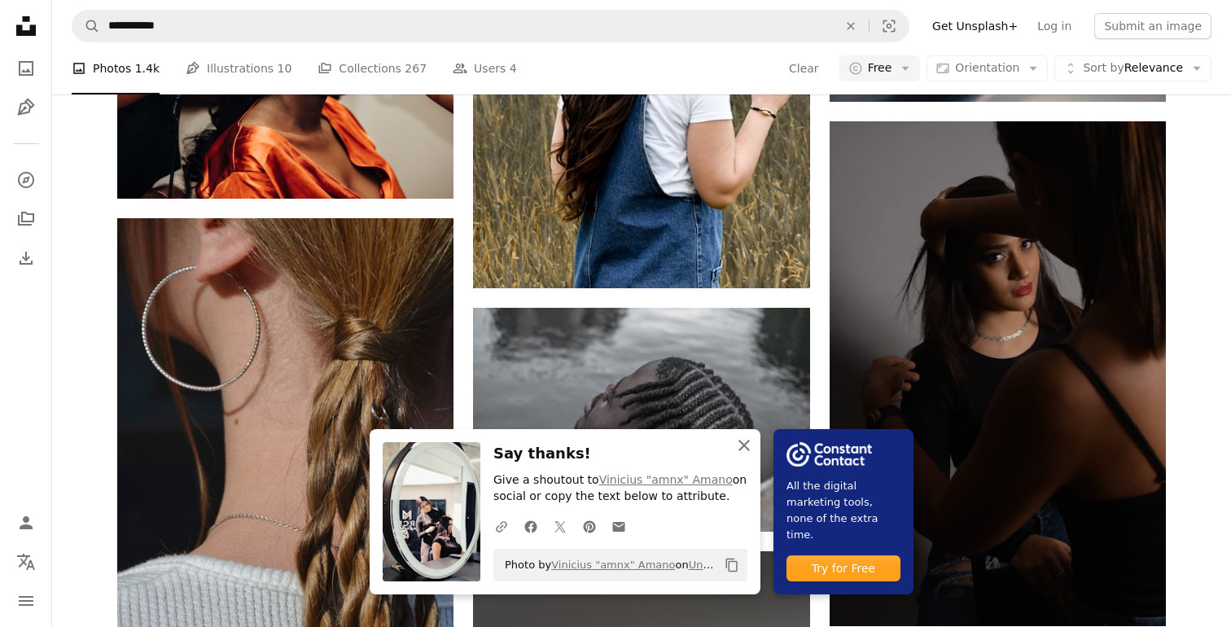
click at [751, 441] on icon "An X shape" at bounding box center [745, 446] width 20 height 20
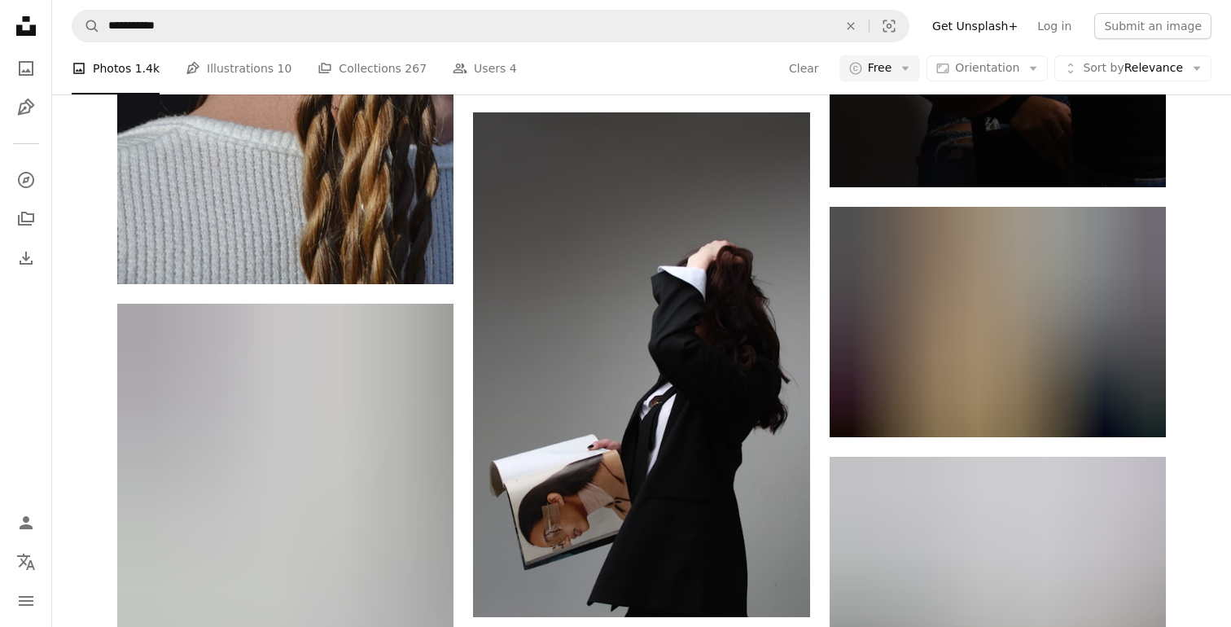
scroll to position [19814, 0]
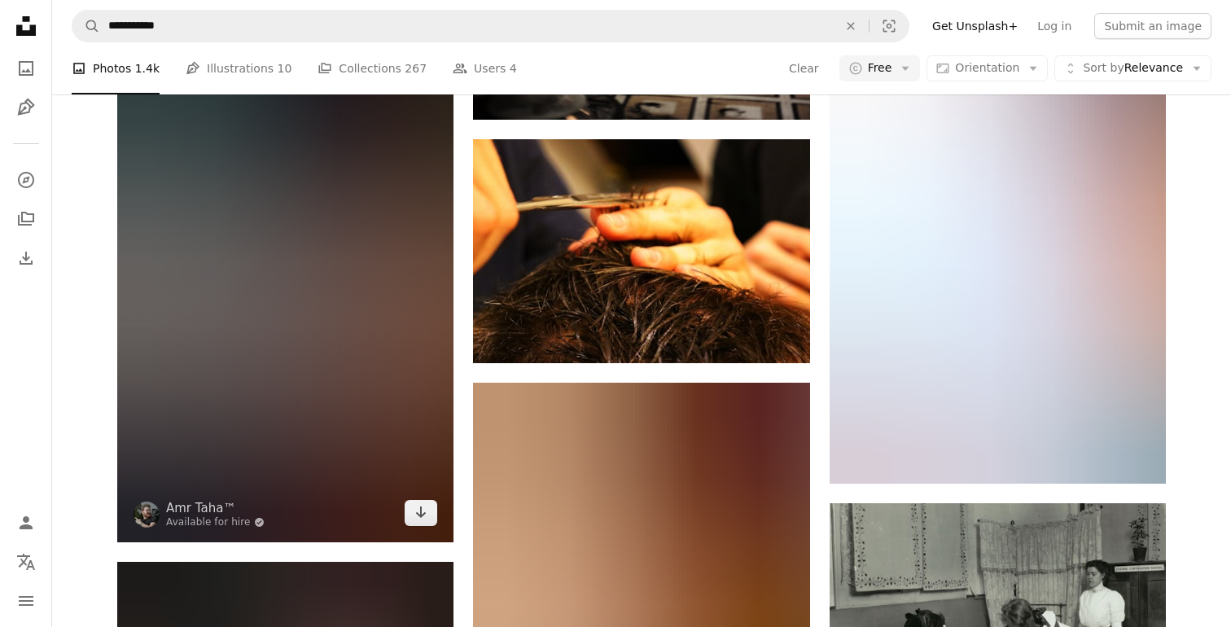
scroll to position [41184, 0]
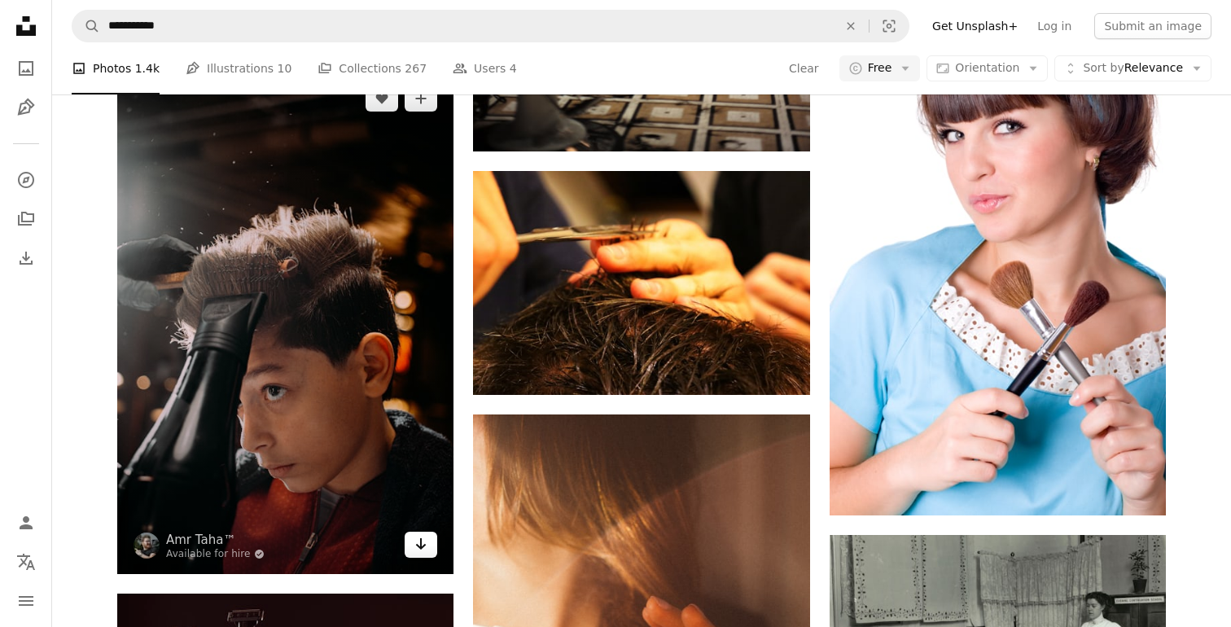
click at [420, 546] on icon "Arrow pointing down" at bounding box center [421, 544] width 13 height 20
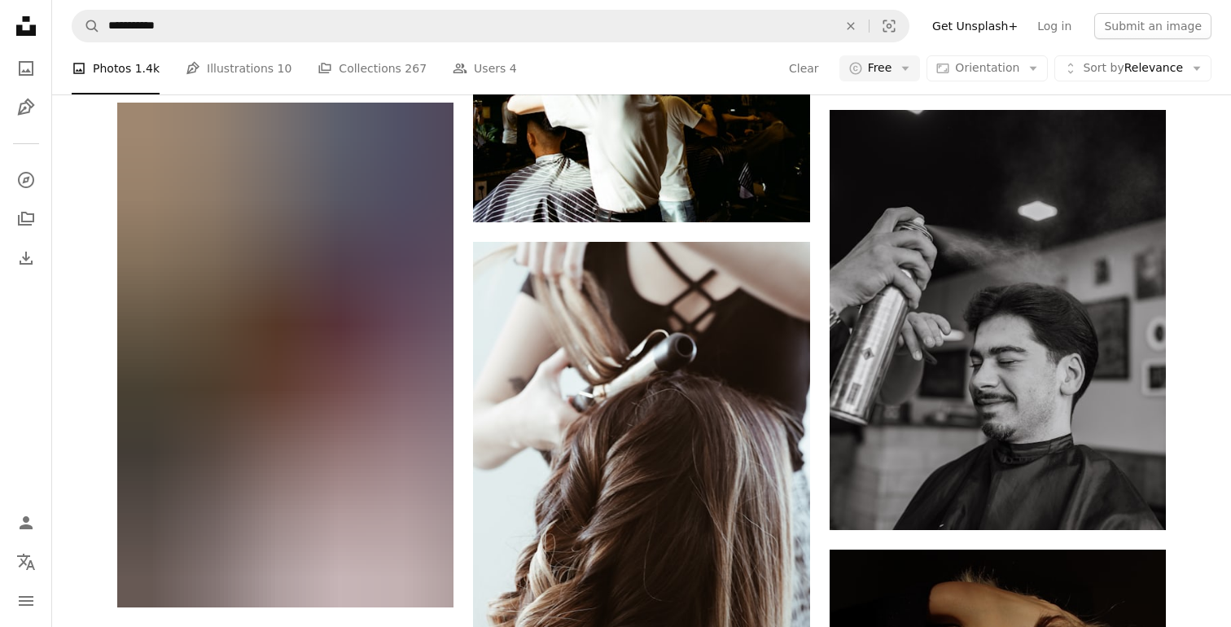
scroll to position [42671, 0]
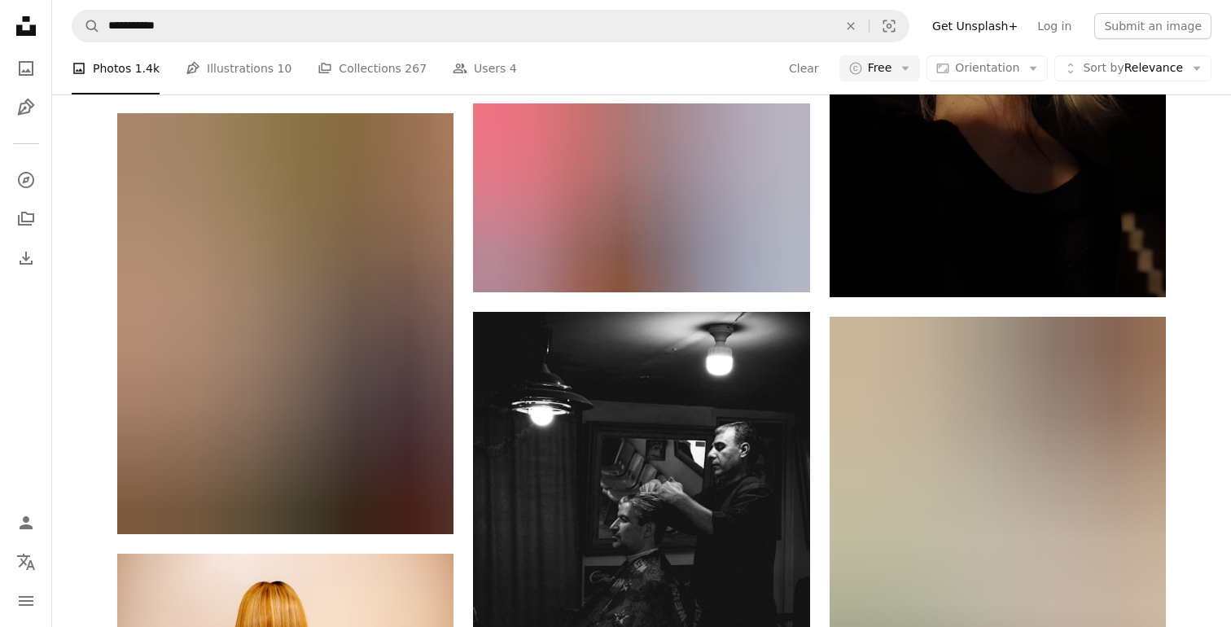
scroll to position [43407, 0]
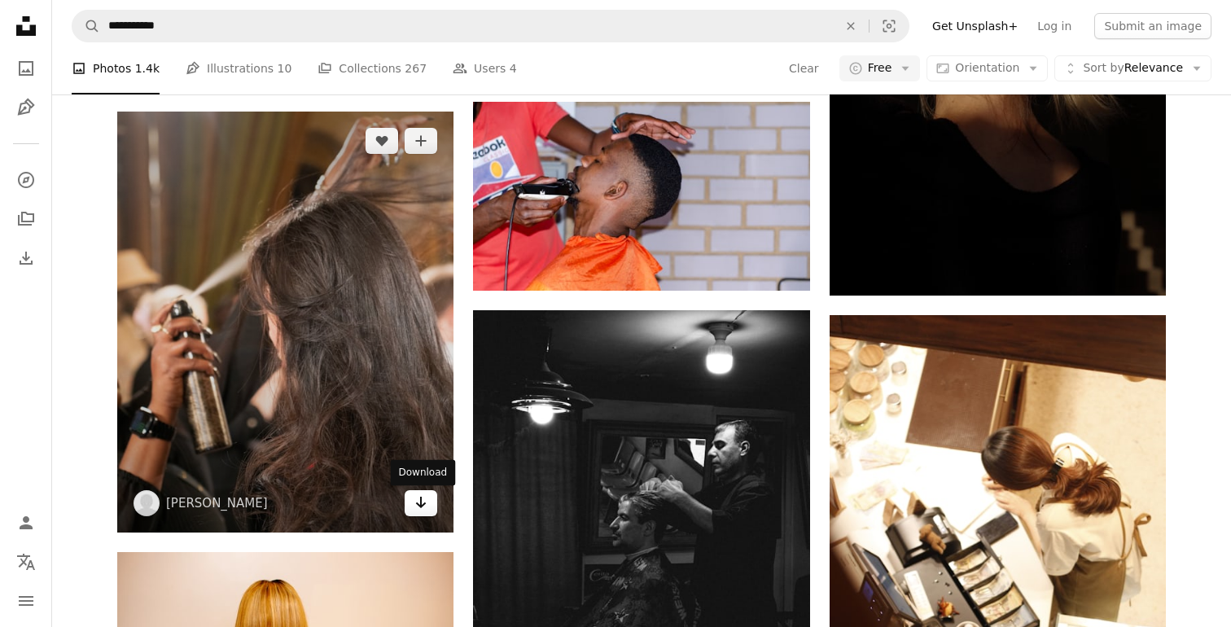
click at [424, 505] on icon "Download" at bounding box center [421, 502] width 11 height 11
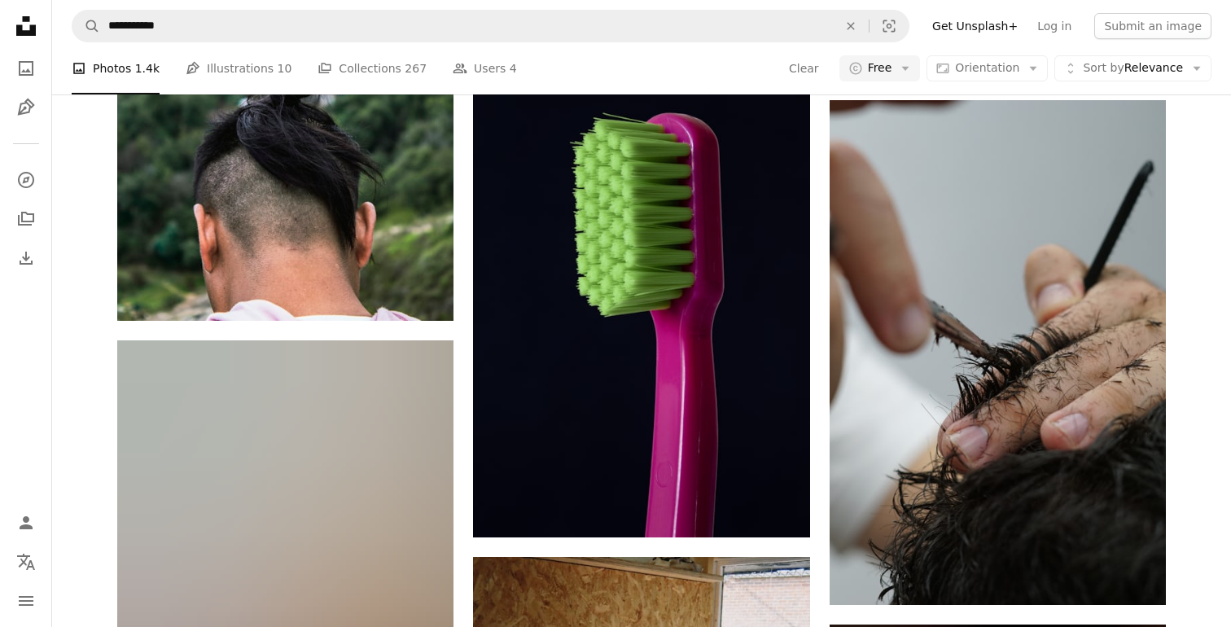
scroll to position [47145, 0]
